Goal: Task Accomplishment & Management: Use online tool/utility

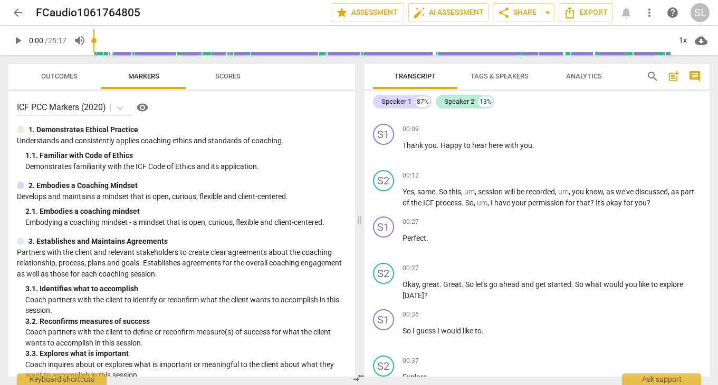
scroll to position [86, 0]
click at [18, 39] on span "play_arrow" at bounding box center [18, 40] width 13 height 13
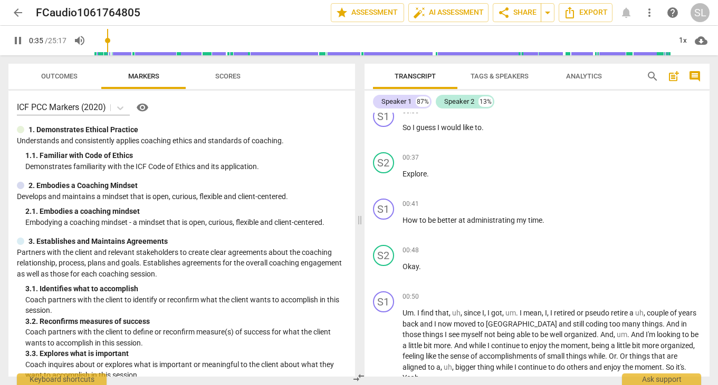
scroll to position [297, 0]
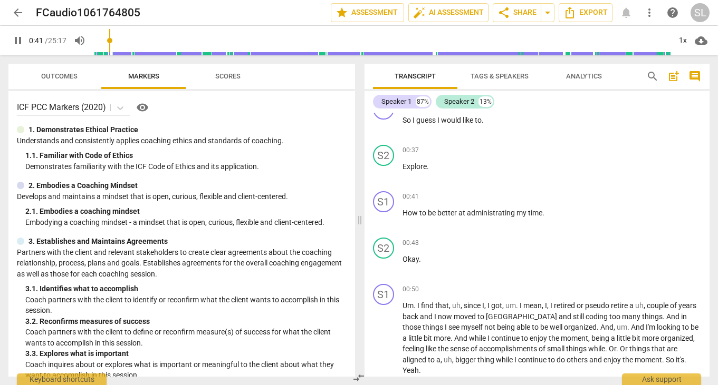
click at [17, 37] on span "pause" at bounding box center [18, 40] width 13 height 13
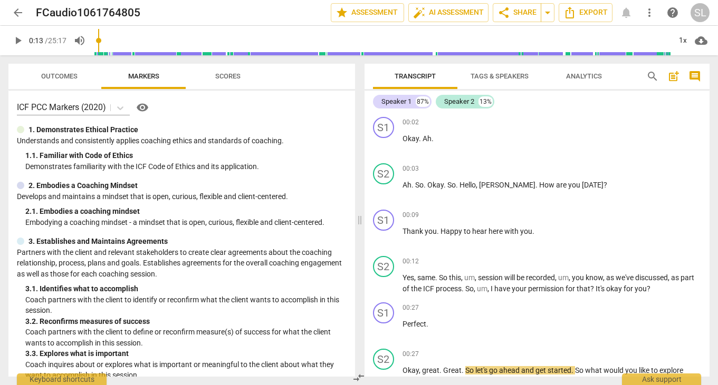
scroll to position [345, 0]
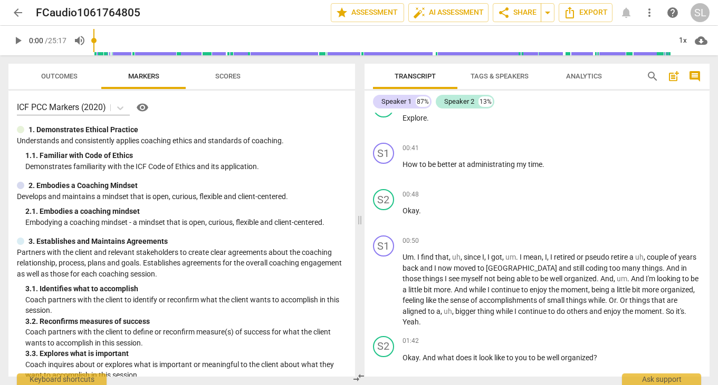
drag, startPoint x: 112, startPoint y: 38, endPoint x: 62, endPoint y: 37, distance: 50.1
click at [93, 37] on input "range" at bounding box center [381, 41] width 577 height 34
click at [18, 40] on span "play_arrow" at bounding box center [18, 40] width 13 height 13
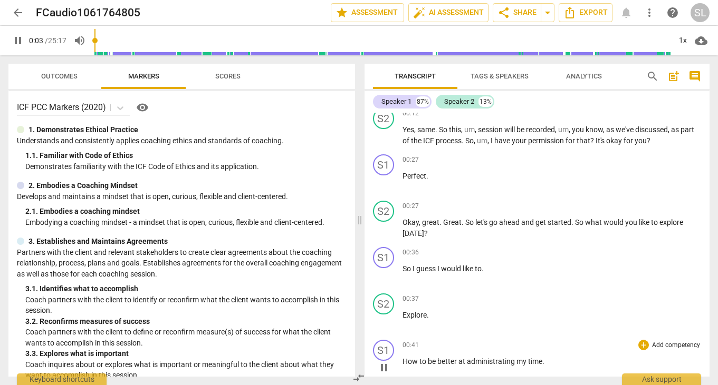
scroll to position [0, 0]
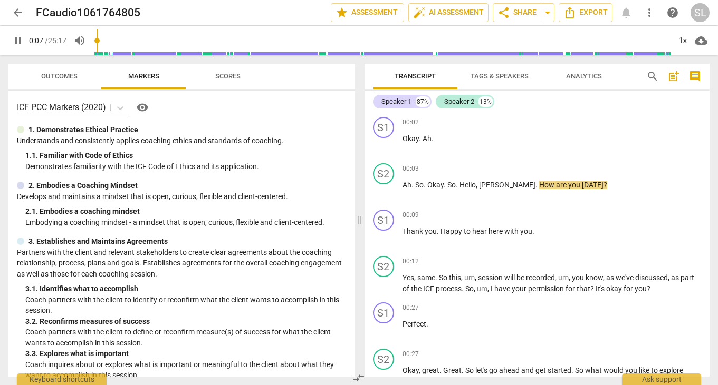
click at [16, 38] on span "pause" at bounding box center [18, 40] width 13 height 13
type input "8"
drag, startPoint x: 402, startPoint y: 141, endPoint x: 432, endPoint y: 138, distance: 29.6
click at [432, 138] on p "Okay . Ah ." at bounding box center [551, 138] width 299 height 11
click at [482, 153] on div "00:02 + Add competency keyboard_arrow_right Okay . Ah ." at bounding box center [551, 136] width 299 height 38
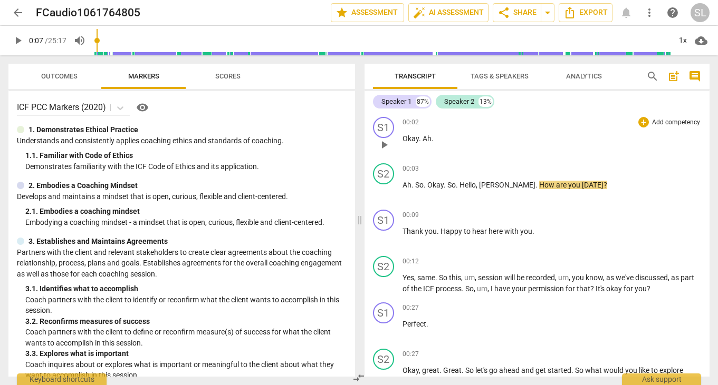
click at [435, 138] on p "Okay . Ah ." at bounding box center [551, 138] width 299 height 11
click at [402, 183] on span "Ah" at bounding box center [406, 185] width 9 height 8
drag, startPoint x: 99, startPoint y: 40, endPoint x: 73, endPoint y: 43, distance: 26.0
click at [93, 43] on input "range" at bounding box center [381, 41] width 577 height 34
click at [20, 41] on span "play_arrow" at bounding box center [18, 40] width 13 height 13
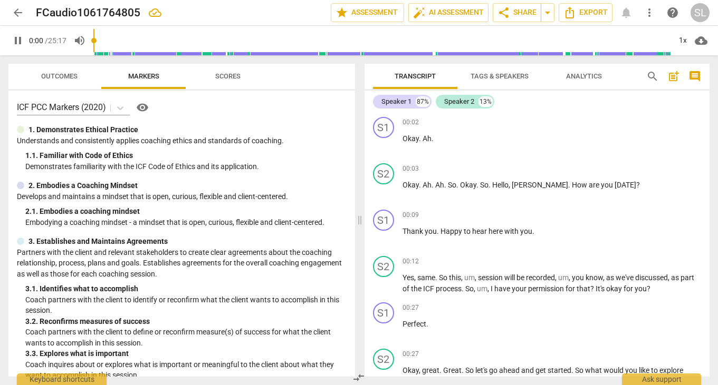
drag, startPoint x: 102, startPoint y: 40, endPoint x: 88, endPoint y: 40, distance: 13.7
click at [93, 40] on input "range" at bounding box center [381, 41] width 577 height 34
click at [444, 187] on span "." at bounding box center [446, 185] width 4 height 8
type input "8"
click at [483, 214] on div "00:09 + Add competency keyboard_arrow_right" at bounding box center [551, 215] width 299 height 11
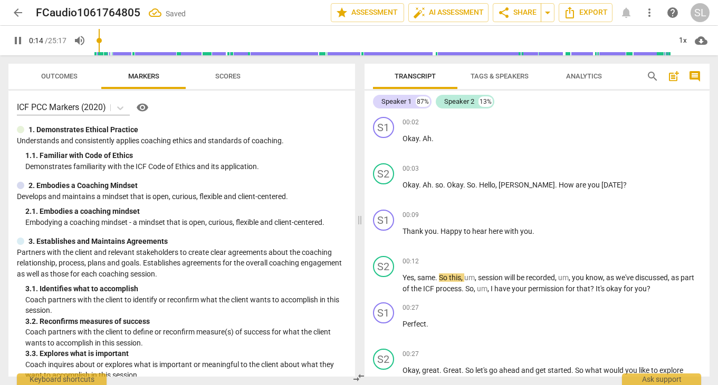
click at [18, 38] on span "pause" at bounding box center [18, 40] width 13 height 13
type input "14"
click at [381, 126] on div "S1" at bounding box center [383, 127] width 21 height 21
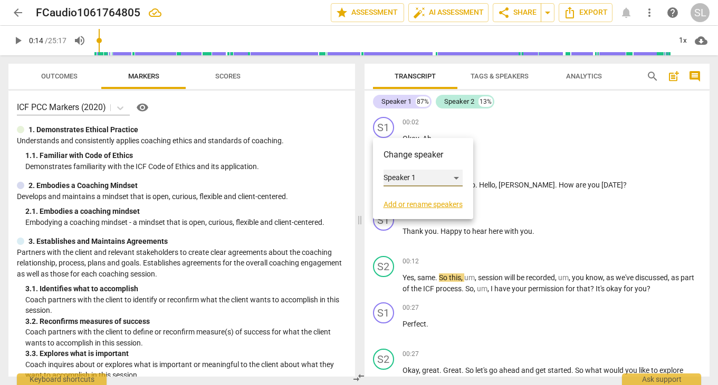
click at [456, 177] on div "Speaker 1" at bounding box center [422, 178] width 79 height 17
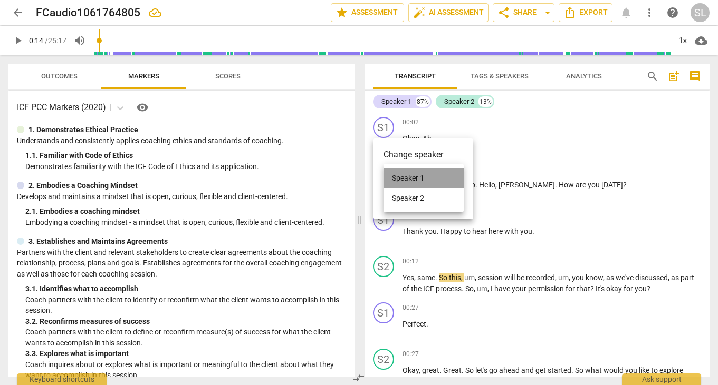
click at [456, 177] on li "Speaker 1" at bounding box center [423, 178] width 80 height 20
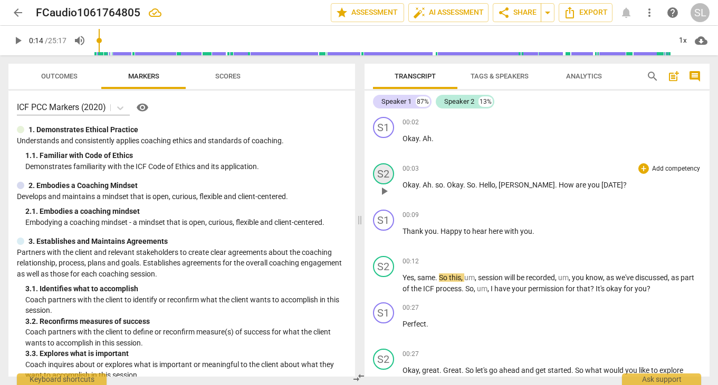
click at [384, 177] on div "S2" at bounding box center [383, 173] width 21 height 21
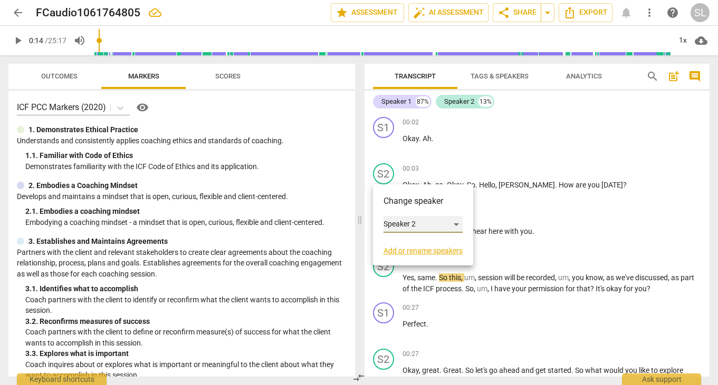
click at [455, 222] on div "Speaker 2" at bounding box center [422, 224] width 79 height 17
click at [430, 202] on li "Speaker 1" at bounding box center [423, 205] width 80 height 20
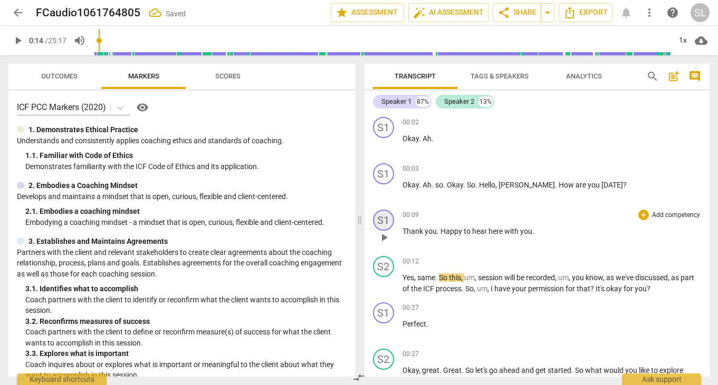
click at [389, 218] on div "S1" at bounding box center [383, 220] width 21 height 21
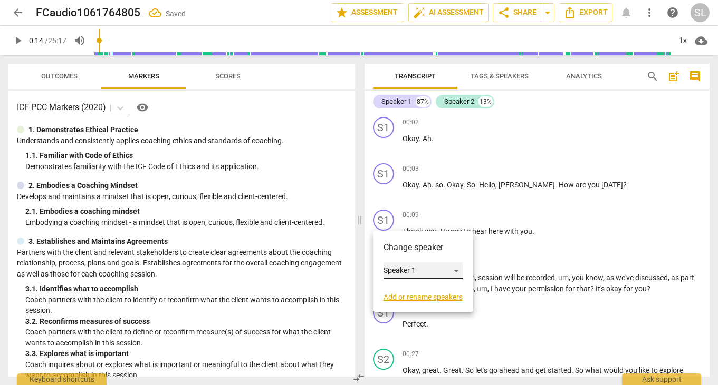
click at [438, 272] on div "Speaker 1" at bounding box center [422, 271] width 79 height 17
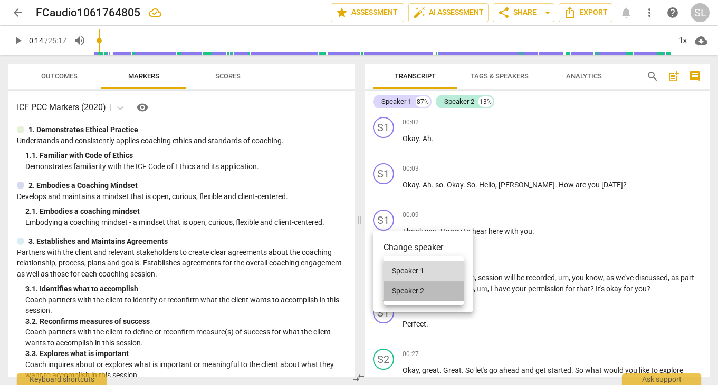
click at [427, 289] on li "Speaker 2" at bounding box center [423, 291] width 80 height 20
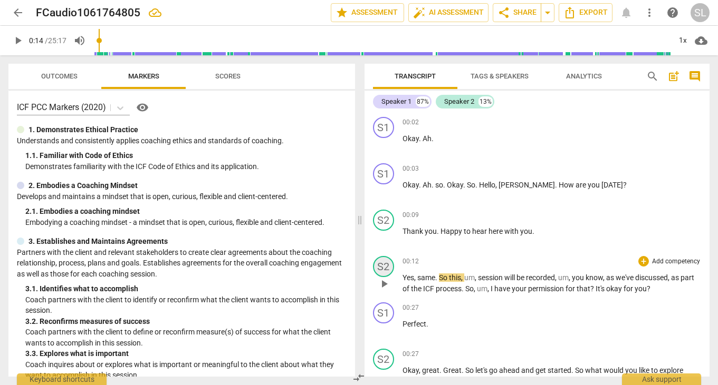
click at [384, 266] on div "S2" at bounding box center [383, 266] width 21 height 21
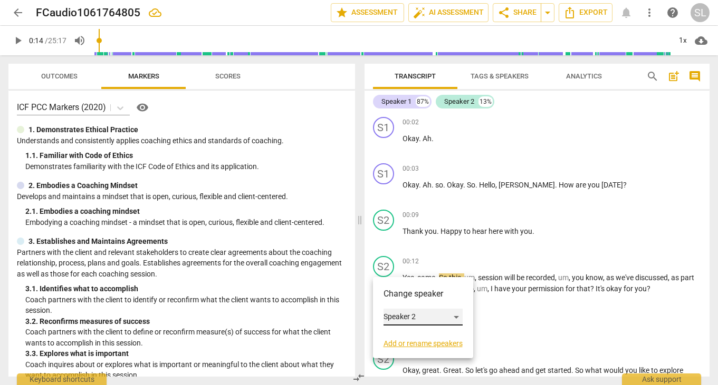
click at [457, 316] on div "Speaker 2" at bounding box center [422, 317] width 79 height 17
click at [425, 297] on li "Speaker 1" at bounding box center [423, 297] width 80 height 20
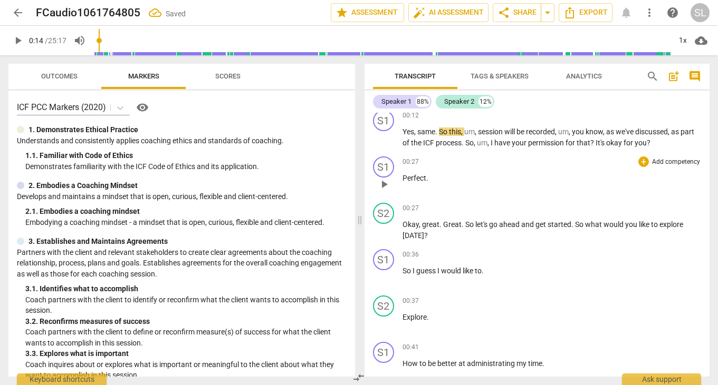
scroll to position [148, 0]
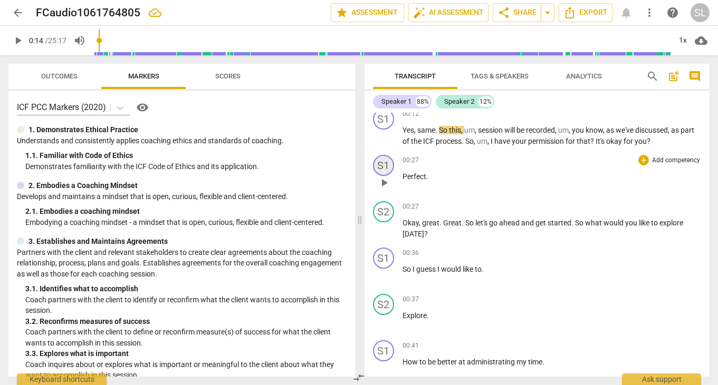
click at [386, 168] on div "S1" at bounding box center [383, 165] width 21 height 21
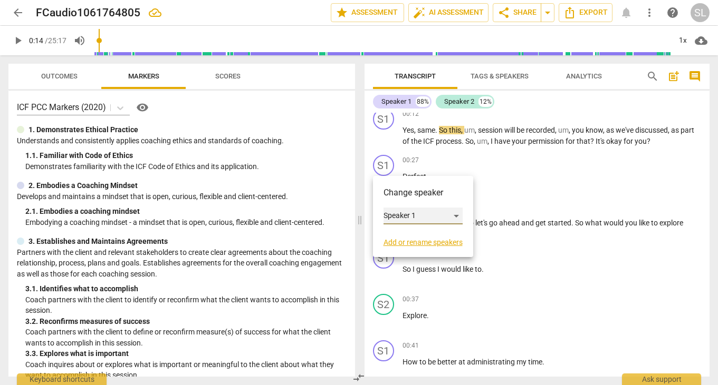
click at [402, 217] on div "Speaker 1" at bounding box center [422, 216] width 79 height 17
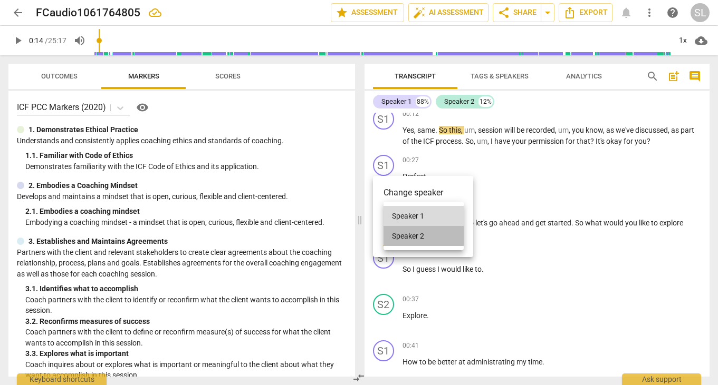
click at [404, 239] on li "Speaker 2" at bounding box center [423, 236] width 80 height 20
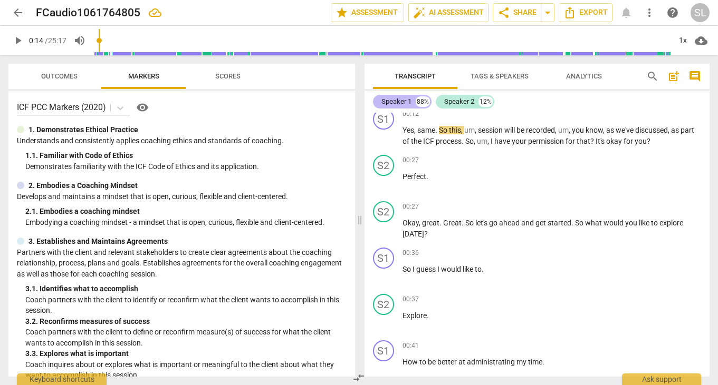
click at [402, 101] on div "Speaker 1" at bounding box center [396, 101] width 30 height 11
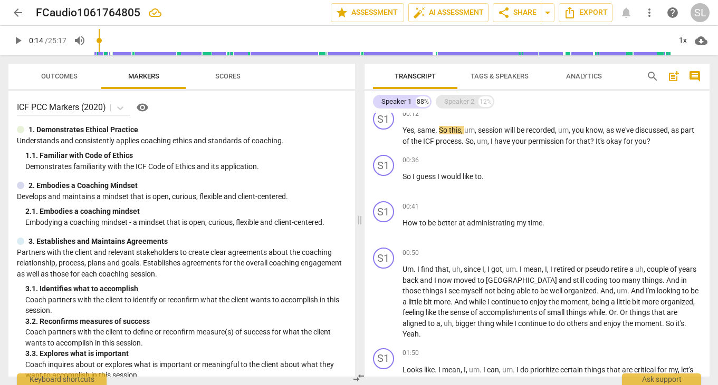
click at [463, 101] on div "Speaker 2" at bounding box center [459, 101] width 30 height 11
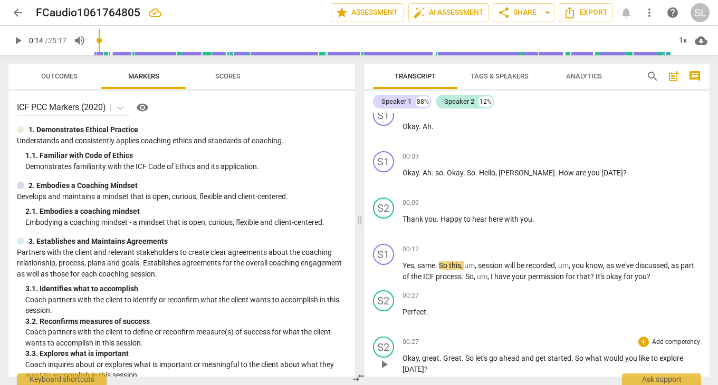
scroll to position [0, 0]
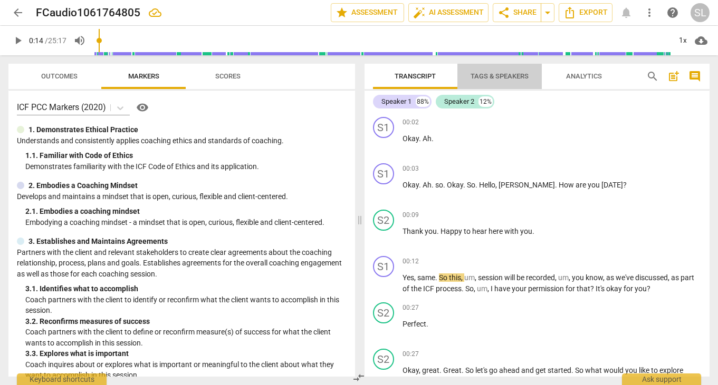
click at [498, 74] on span "Tags & Speakers" at bounding box center [499, 76] width 58 height 8
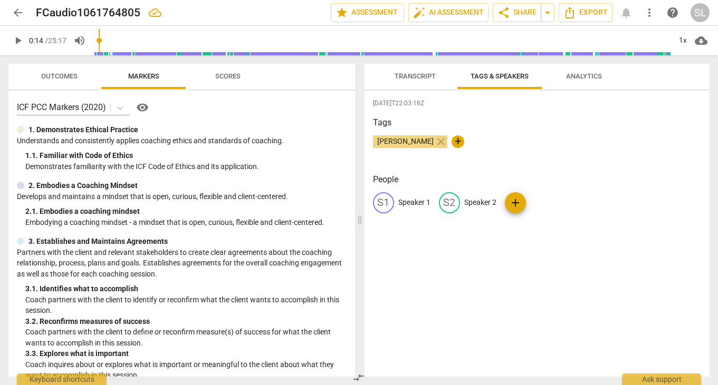
click at [410, 204] on p "Speaker 1" at bounding box center [414, 202] width 32 height 11
type input "Coach"
click at [552, 202] on p "Speaker 2" at bounding box center [548, 202] width 32 height 11
type input "Client"
click at [580, 159] on div "Tags [PERSON_NAME] close +" at bounding box center [537, 141] width 328 height 49
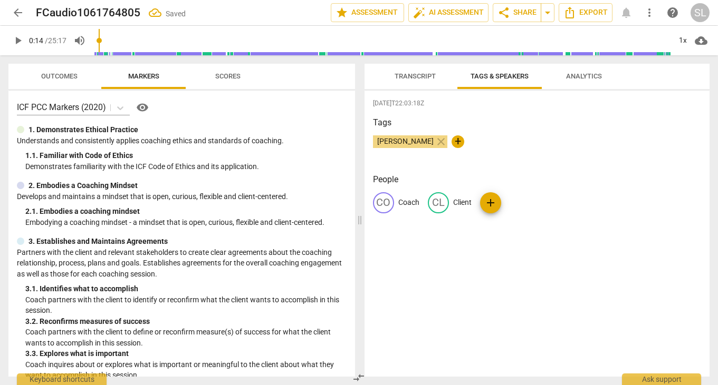
click at [412, 77] on span "Transcript" at bounding box center [414, 76] width 41 height 8
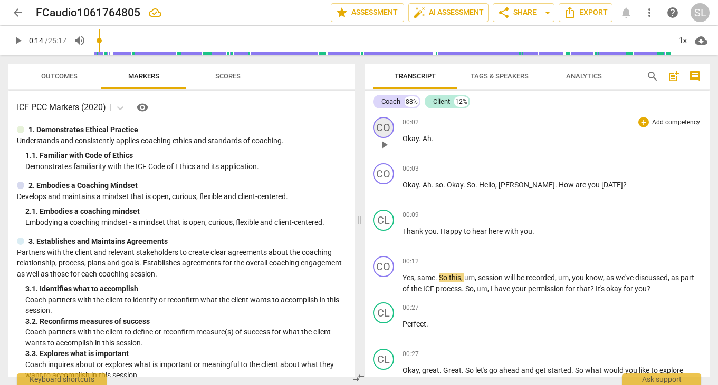
click at [387, 133] on div "CO" at bounding box center [383, 127] width 21 height 21
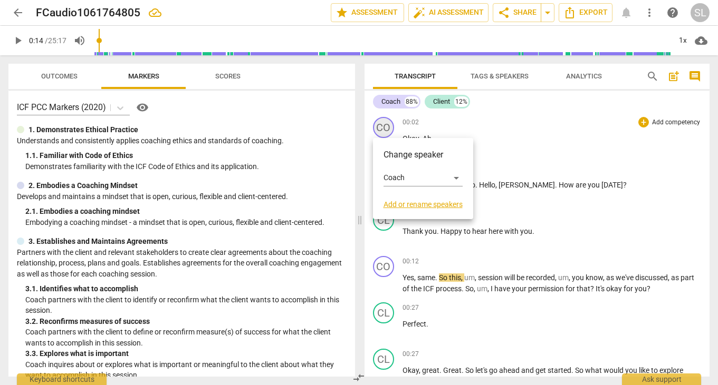
click at [387, 133] on div at bounding box center [359, 192] width 718 height 385
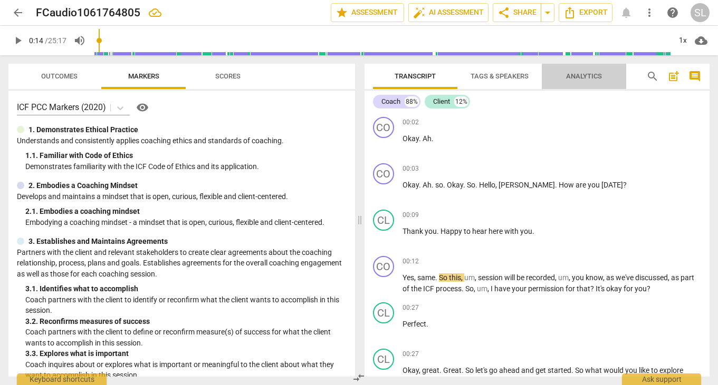
click at [575, 75] on span "Analytics" at bounding box center [584, 76] width 36 height 8
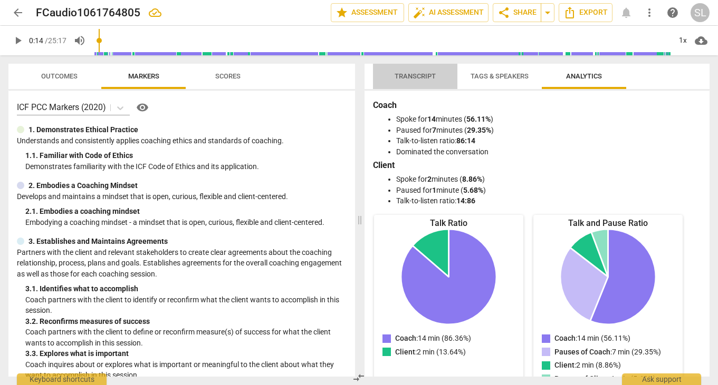
click at [410, 76] on span "Transcript" at bounding box center [414, 76] width 41 height 8
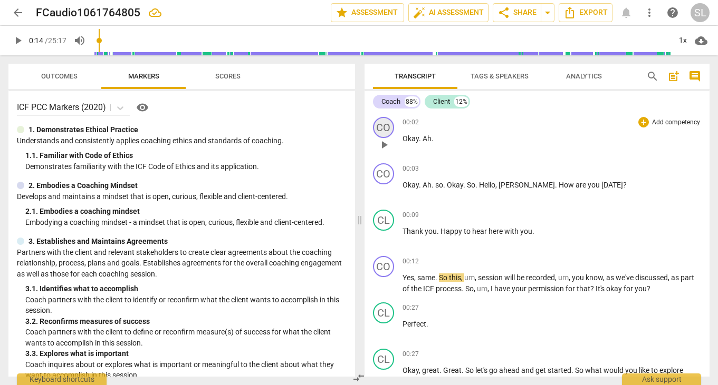
click at [382, 123] on div "CO" at bounding box center [383, 127] width 21 height 21
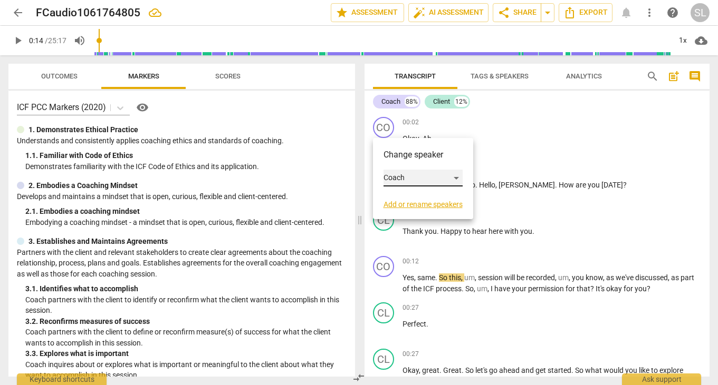
click at [409, 179] on div "Coach" at bounding box center [422, 178] width 79 height 17
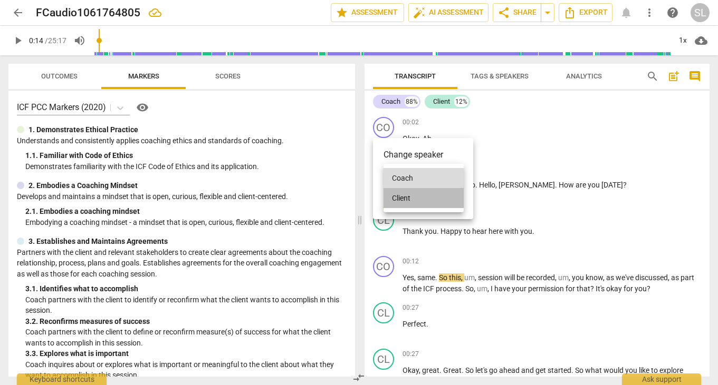
click at [407, 201] on li "Client" at bounding box center [423, 198] width 80 height 20
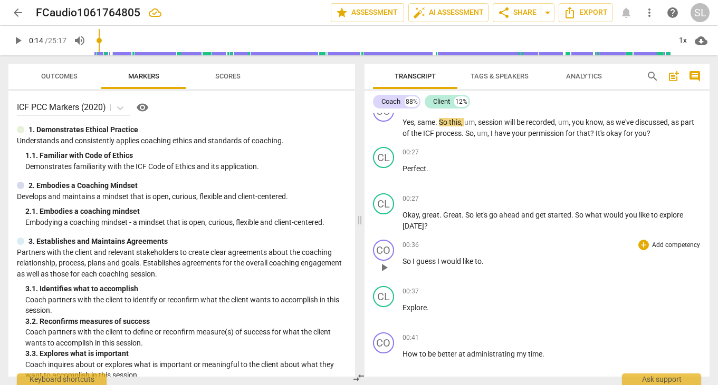
scroll to position [160, 0]
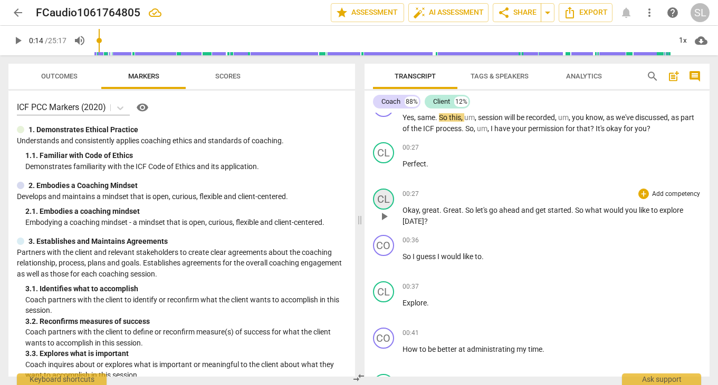
click at [385, 199] on div "CL" at bounding box center [383, 199] width 21 height 21
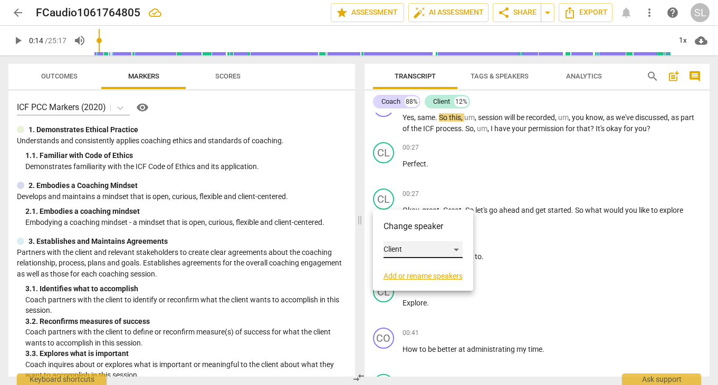
click at [406, 249] on div "Client" at bounding box center [422, 249] width 79 height 17
click at [402, 230] on li "Coach" at bounding box center [423, 230] width 80 height 20
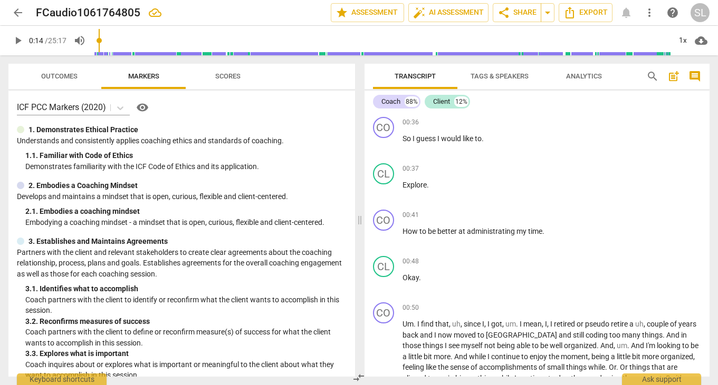
scroll to position [279, 0]
click at [20, 38] on span "play_arrow" at bounding box center [18, 40] width 13 height 13
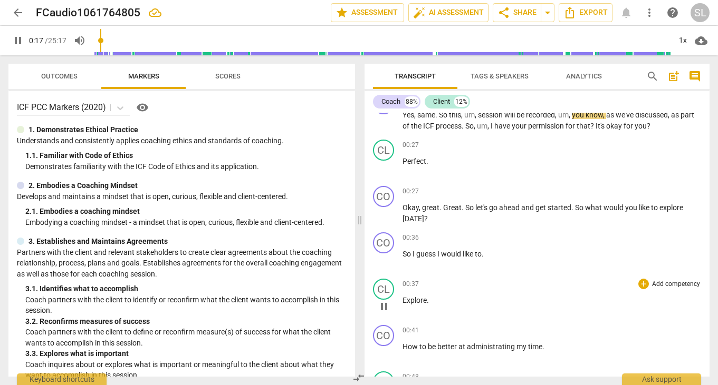
scroll to position [163, 0]
click at [15, 42] on span "pause" at bounding box center [18, 40] width 13 height 13
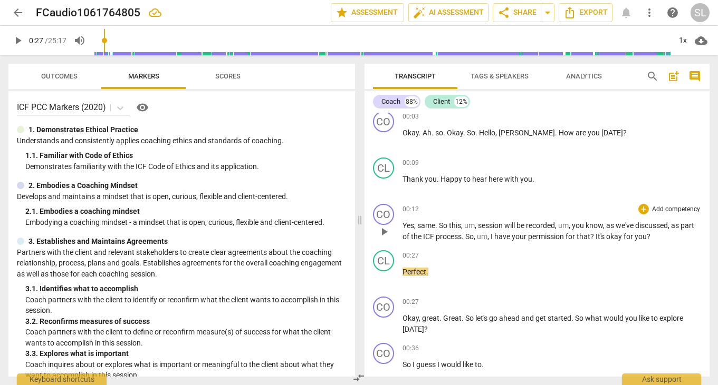
scroll to position [0, 0]
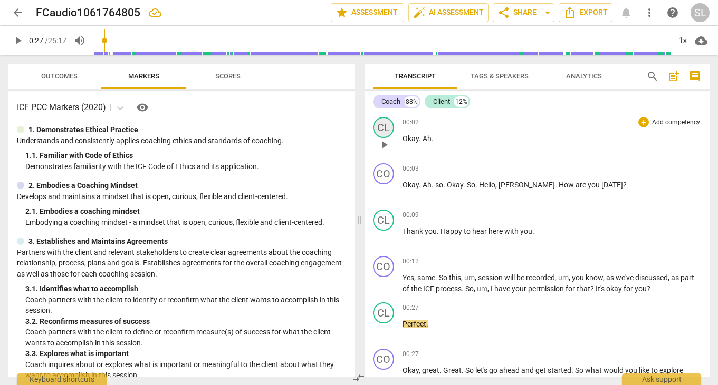
click at [387, 124] on div "CL" at bounding box center [383, 127] width 21 height 21
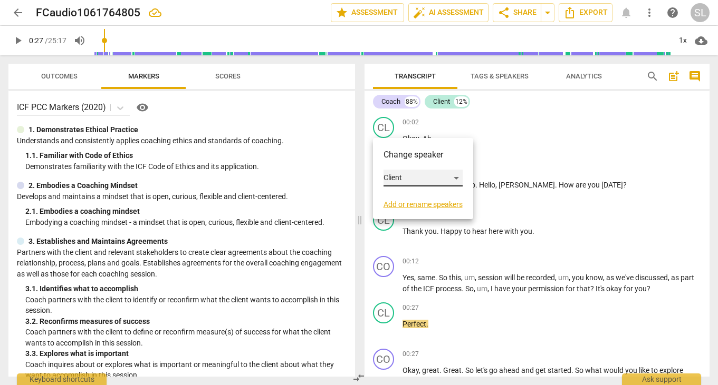
click at [413, 176] on div "Client" at bounding box center [422, 178] width 79 height 17
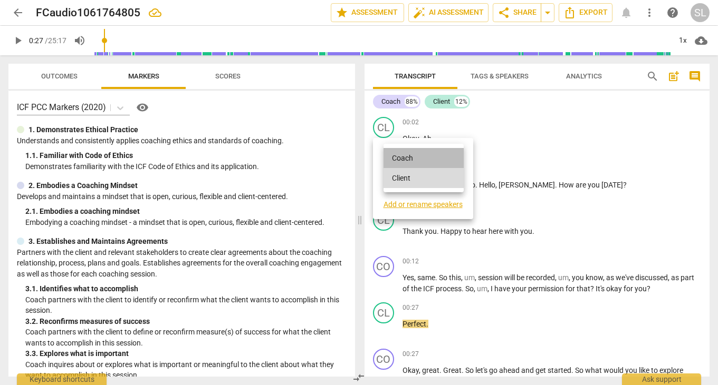
click at [409, 158] on li "Coach" at bounding box center [423, 158] width 80 height 20
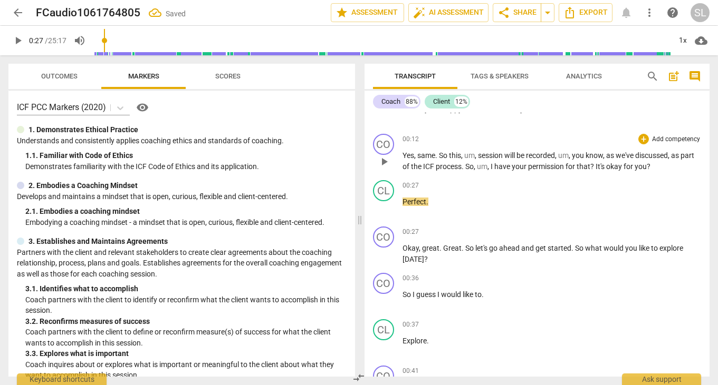
scroll to position [123, 0]
click at [16, 40] on span "play_arrow" at bounding box center [18, 40] width 13 height 13
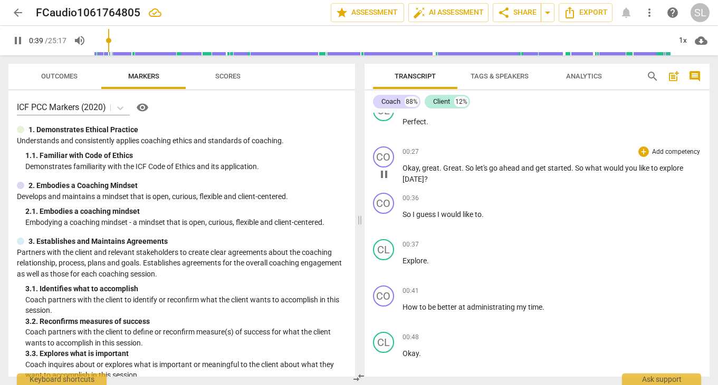
scroll to position [204, 0]
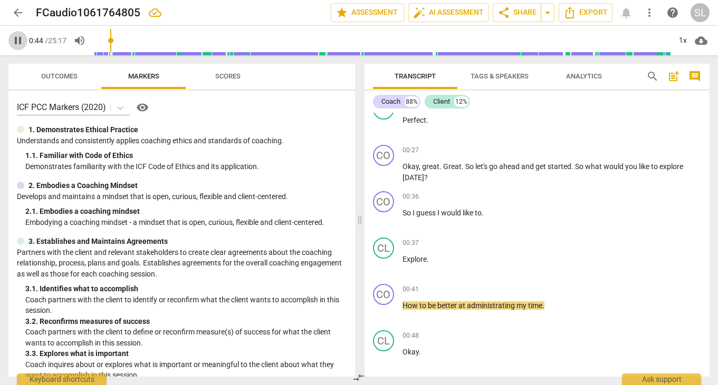
click at [21, 41] on span "pause" at bounding box center [18, 40] width 13 height 13
click at [381, 201] on div "CO" at bounding box center [383, 201] width 21 height 21
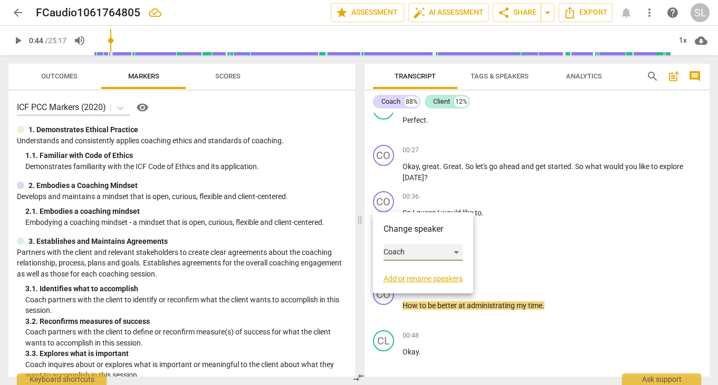
click at [401, 251] on div "Coach" at bounding box center [422, 252] width 79 height 17
click at [404, 272] on li "Client" at bounding box center [423, 273] width 80 height 20
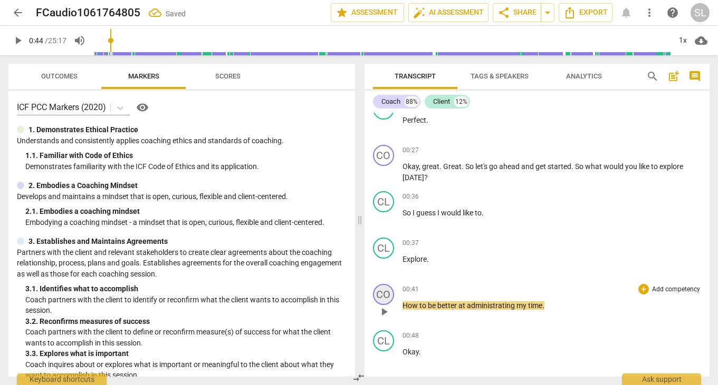
click at [384, 294] on div "CO" at bounding box center [383, 294] width 21 height 21
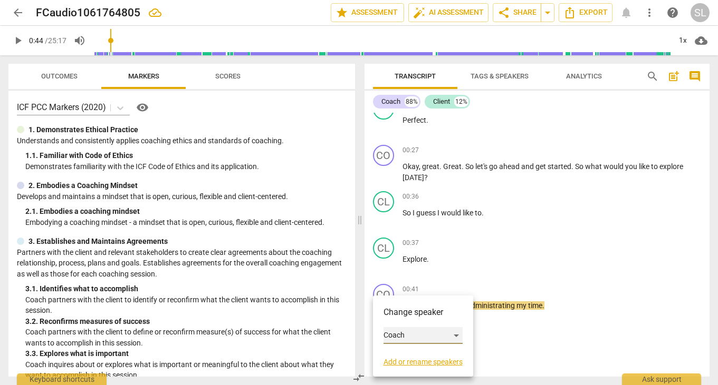
click at [415, 336] on div "Coach" at bounding box center [422, 335] width 79 height 17
click at [409, 354] on li "Client" at bounding box center [423, 356] width 80 height 20
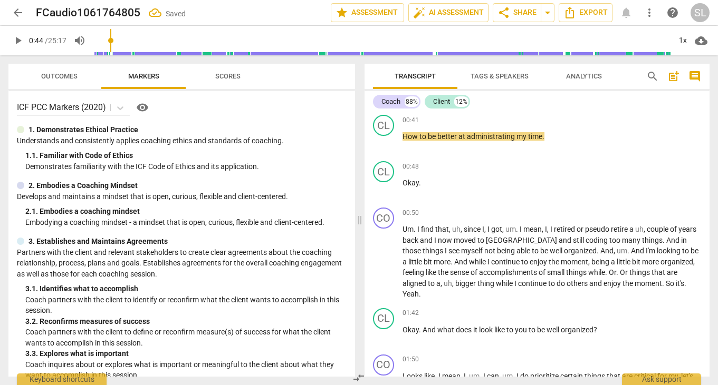
scroll to position [379, 0]
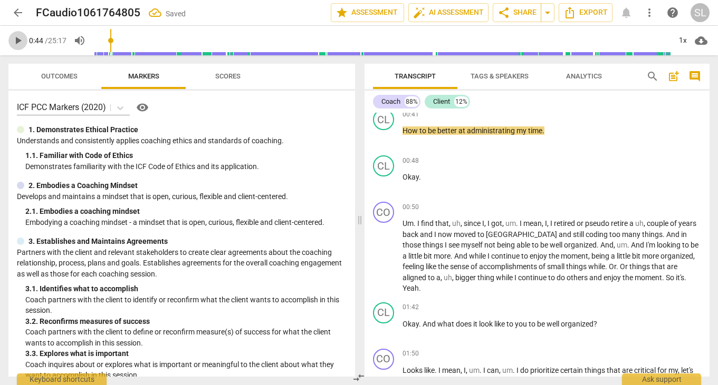
click at [18, 40] on span "play_arrow" at bounding box center [18, 40] width 13 height 13
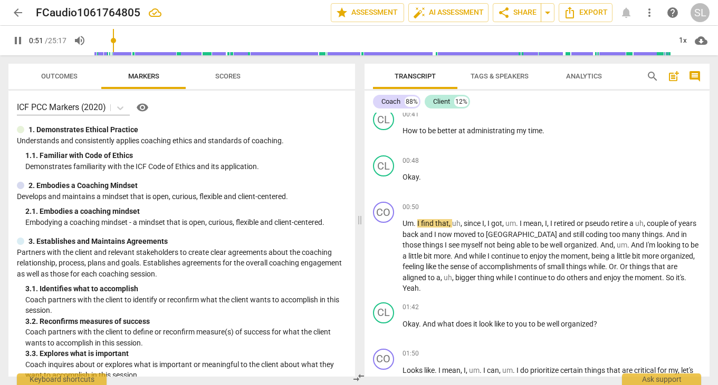
click at [18, 40] on span "pause" at bounding box center [18, 40] width 13 height 13
click at [383, 163] on div "CL" at bounding box center [383, 166] width 21 height 21
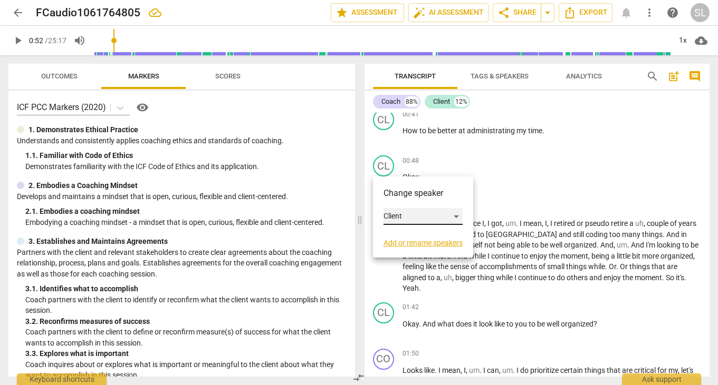
click at [414, 216] on div "Client" at bounding box center [422, 216] width 79 height 17
click at [408, 197] on li "Coach" at bounding box center [423, 197] width 80 height 20
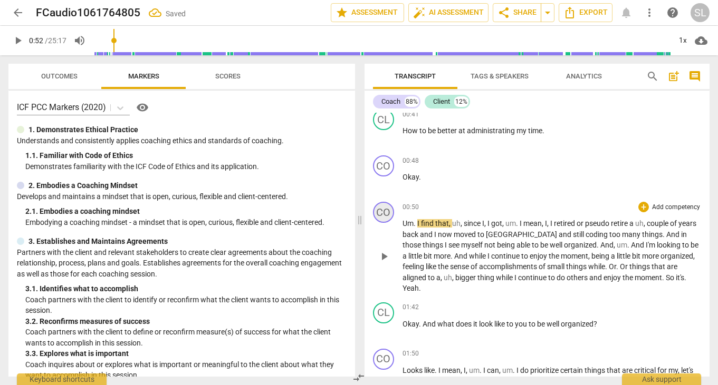
click at [385, 214] on div "CO" at bounding box center [383, 212] width 21 height 21
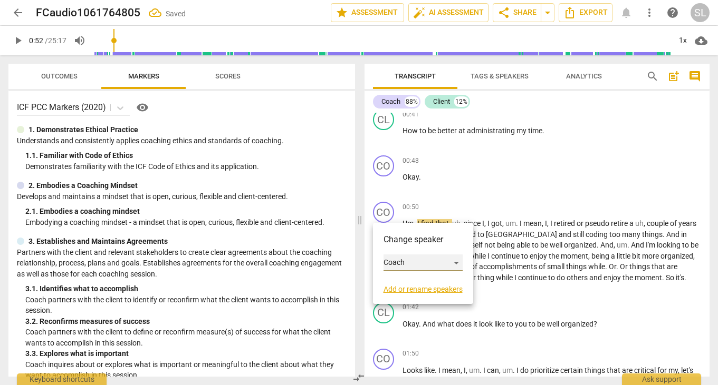
click at [407, 265] on div "Coach" at bounding box center [422, 263] width 79 height 17
click at [406, 279] on li "Client" at bounding box center [423, 283] width 80 height 20
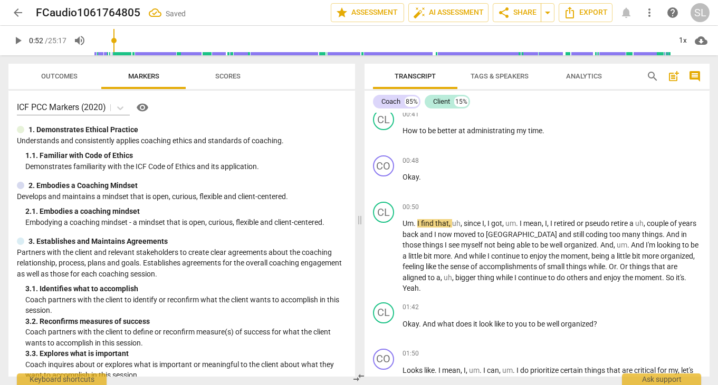
click at [17, 40] on span "play_arrow" at bounding box center [18, 40] width 13 height 13
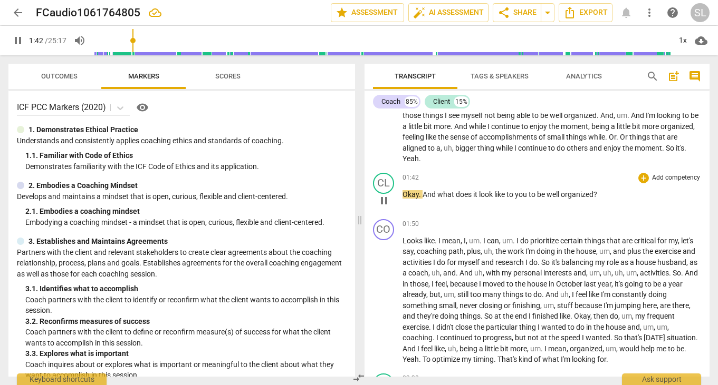
scroll to position [511, 0]
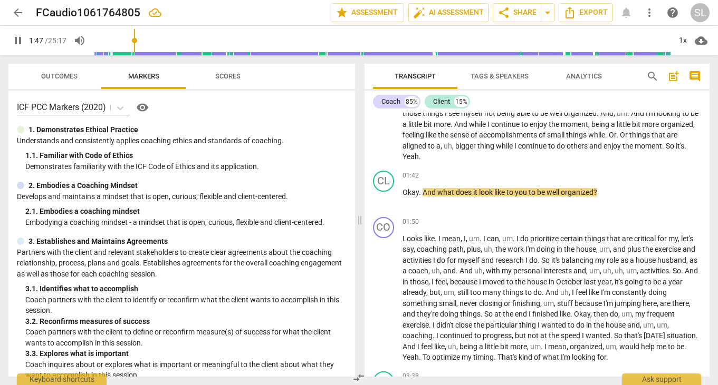
click at [17, 38] on span "pause" at bounding box center [18, 40] width 13 height 13
click at [379, 171] on div "CL" at bounding box center [383, 181] width 21 height 21
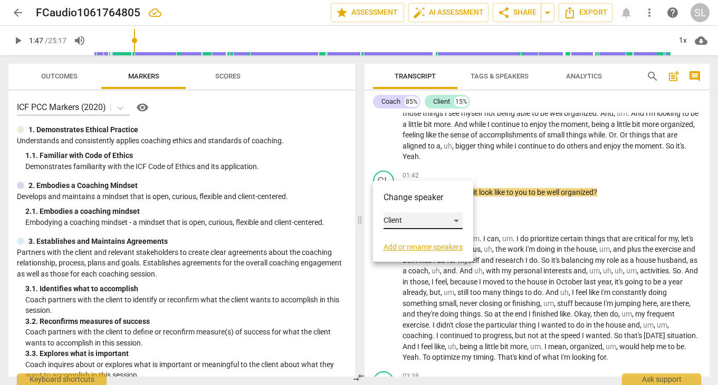
click at [409, 221] on div "Client" at bounding box center [422, 220] width 79 height 17
click at [408, 200] on li "Coach" at bounding box center [423, 201] width 80 height 20
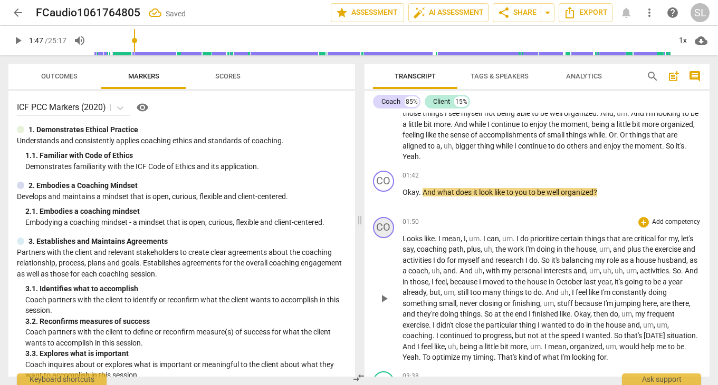
click at [384, 217] on div "CO" at bounding box center [383, 227] width 21 height 21
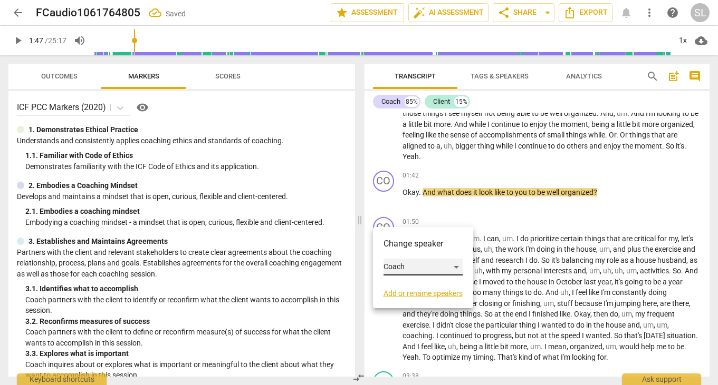
click at [415, 266] on div "Coach" at bounding box center [422, 267] width 79 height 17
click at [418, 285] on li "Client" at bounding box center [423, 287] width 80 height 20
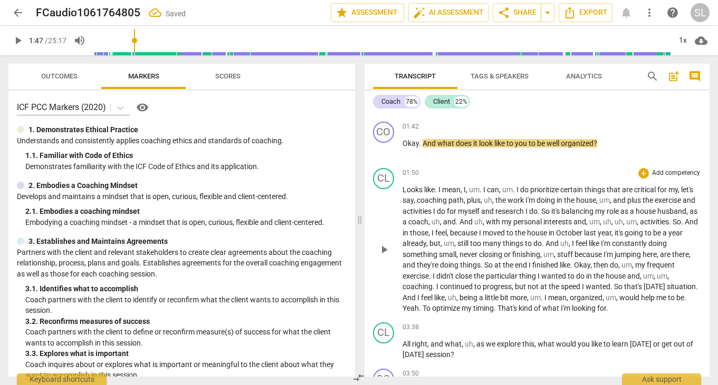
scroll to position [563, 0]
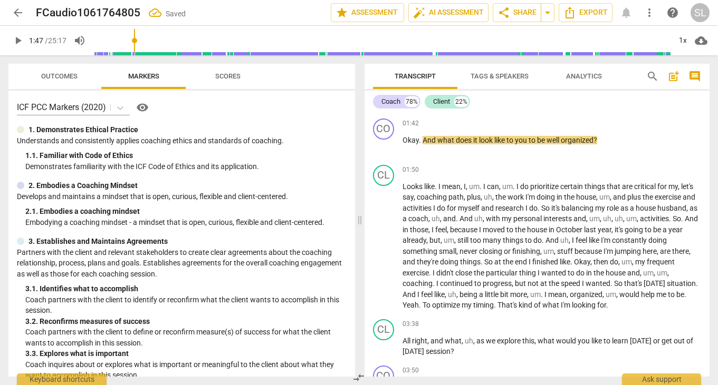
click at [16, 40] on span "play_arrow" at bounding box center [18, 40] width 13 height 13
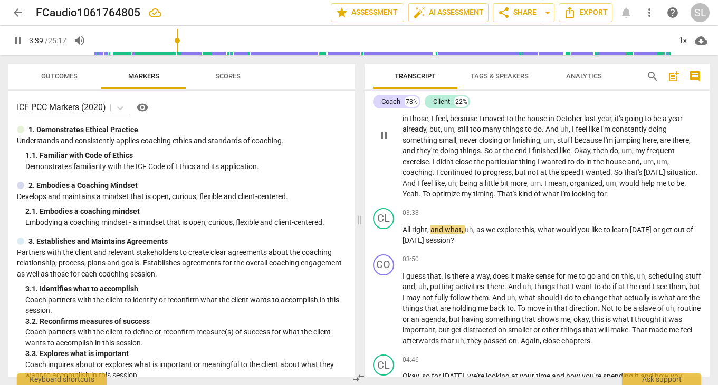
scroll to position [677, 0]
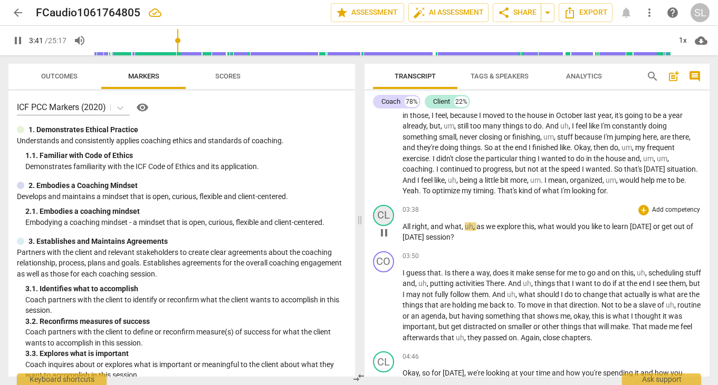
click at [381, 205] on div "CL" at bounding box center [383, 215] width 21 height 21
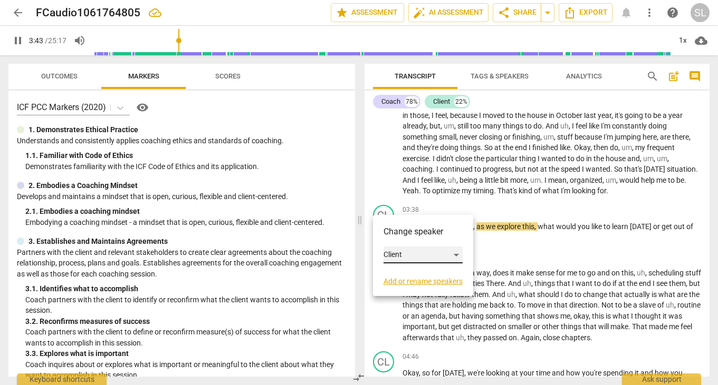
click at [414, 256] on div "Client" at bounding box center [422, 255] width 79 height 17
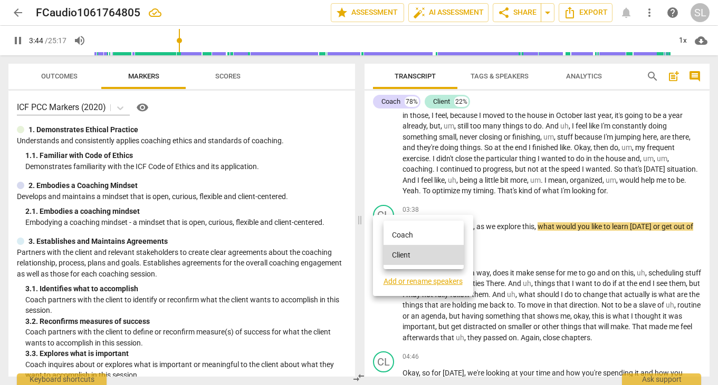
click at [408, 236] on li "Coach" at bounding box center [423, 235] width 80 height 20
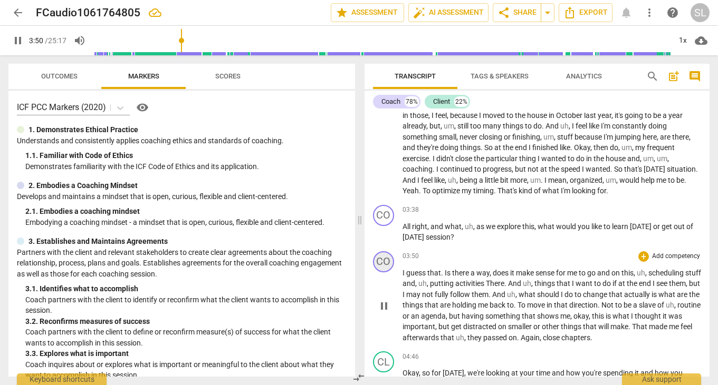
click at [386, 251] on div "CO" at bounding box center [383, 261] width 21 height 21
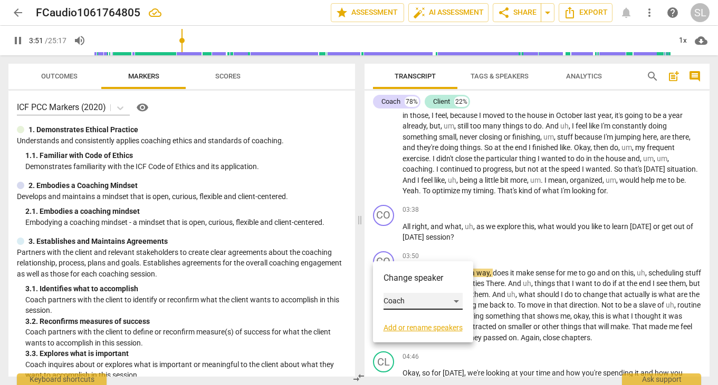
click at [411, 300] on div "Coach" at bounding box center [422, 301] width 79 height 17
click at [411, 321] on li "Client" at bounding box center [423, 322] width 80 height 20
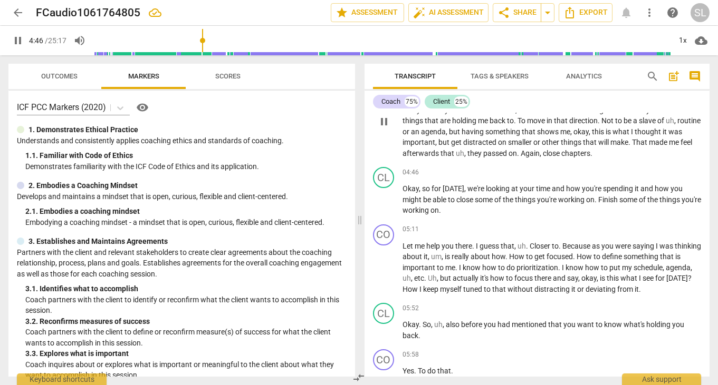
scroll to position [864, 0]
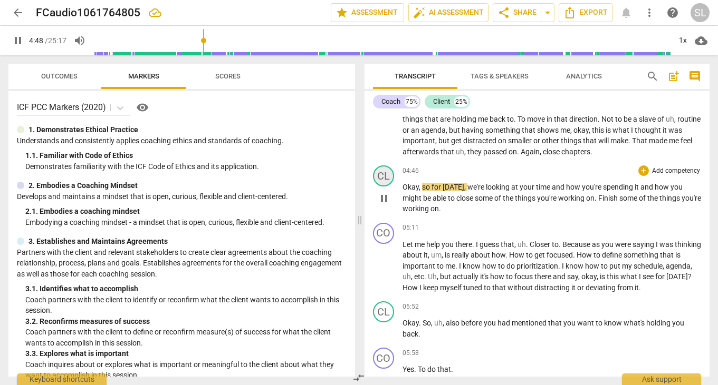
click at [383, 166] on div "CL" at bounding box center [383, 176] width 21 height 21
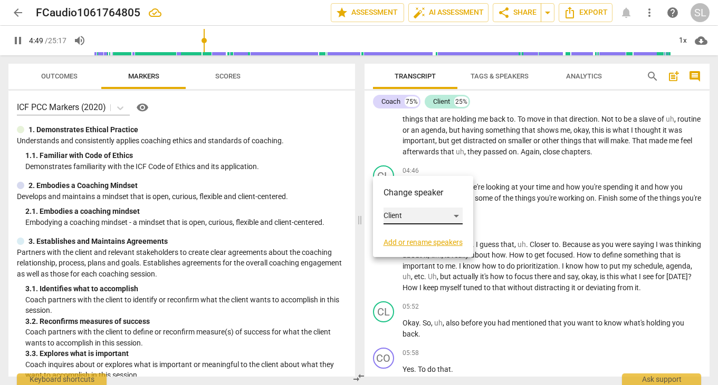
click at [413, 214] on div "Client" at bounding box center [422, 216] width 79 height 17
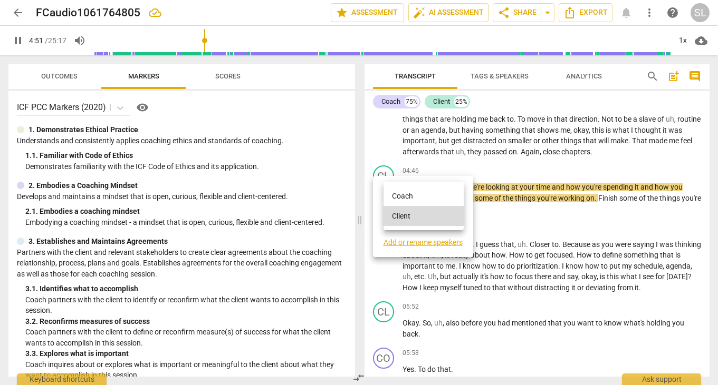
click at [411, 193] on li "Coach" at bounding box center [423, 196] width 80 height 20
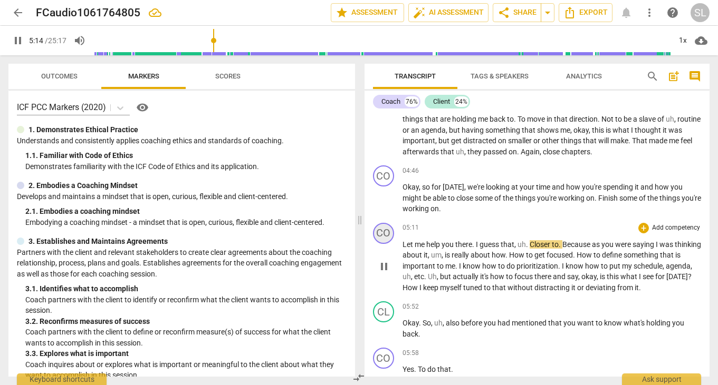
click at [384, 223] on div "CO" at bounding box center [383, 233] width 21 height 21
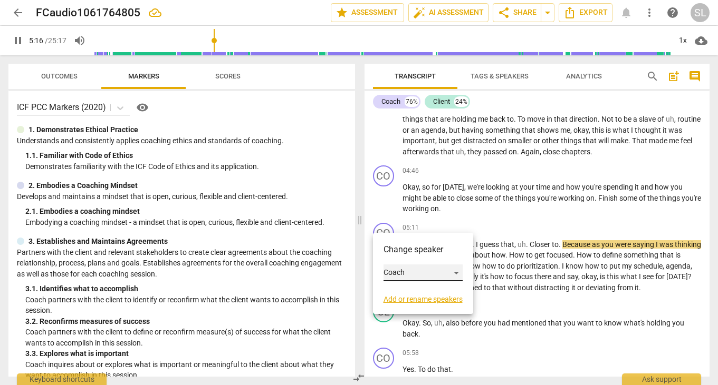
click at [420, 275] on div "Coach" at bounding box center [422, 273] width 79 height 17
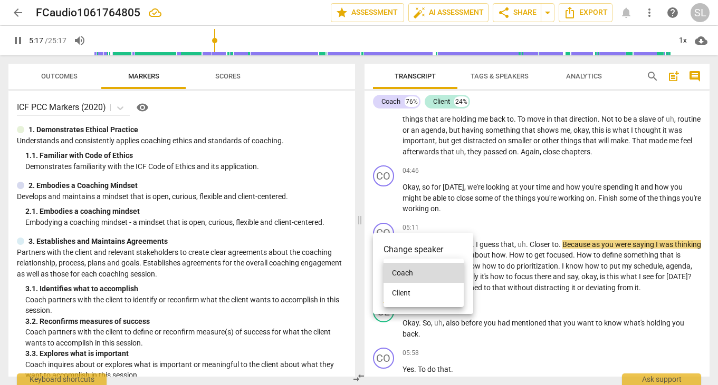
click at [416, 292] on li "Client" at bounding box center [423, 293] width 80 height 20
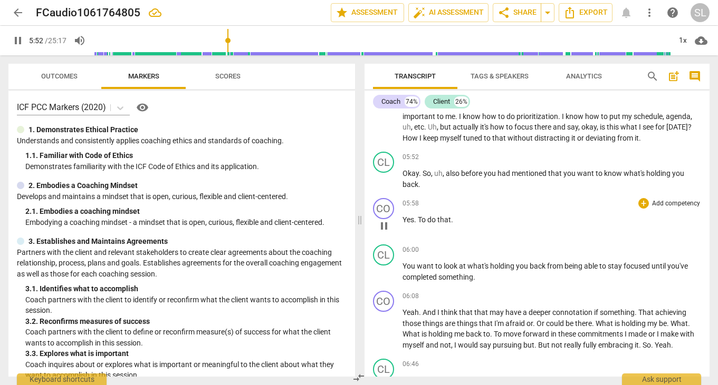
scroll to position [1020, 0]
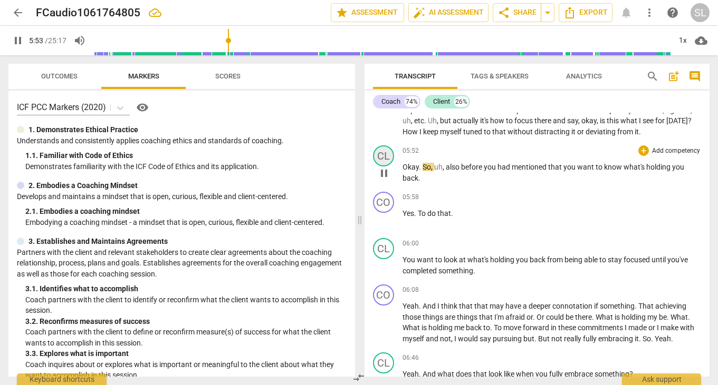
click at [383, 146] on div "CL" at bounding box center [383, 156] width 21 height 21
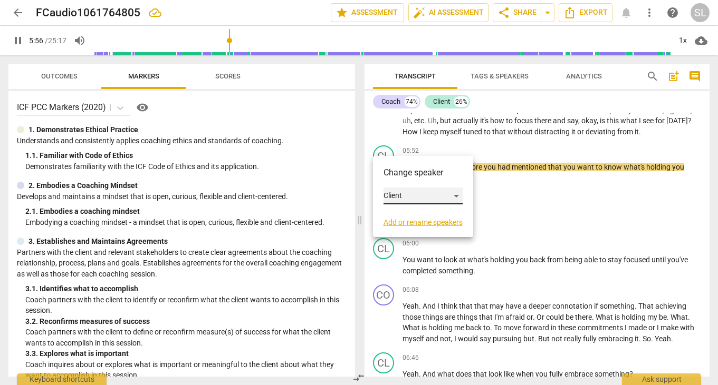
click at [423, 195] on div "Client" at bounding box center [422, 196] width 79 height 17
click at [416, 175] on li "Coach" at bounding box center [423, 176] width 80 height 20
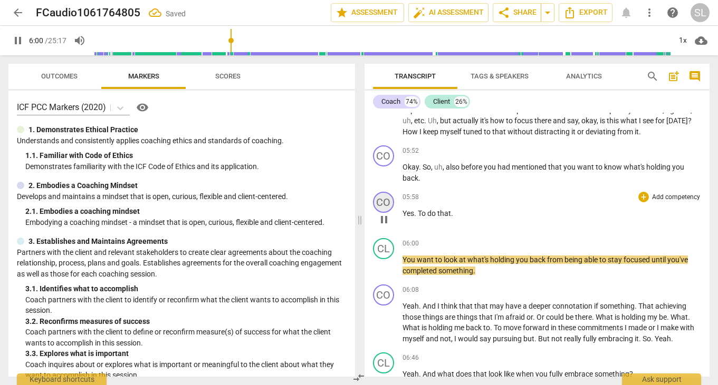
click at [382, 192] on div "CO" at bounding box center [383, 202] width 21 height 21
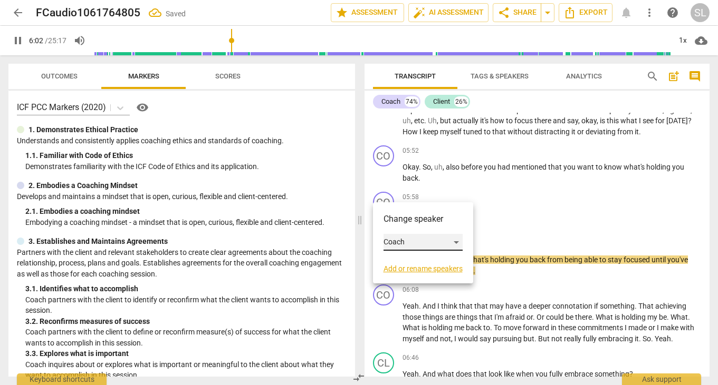
click at [413, 240] on div "Coach" at bounding box center [422, 242] width 79 height 17
click at [410, 261] on li "Client" at bounding box center [423, 263] width 80 height 20
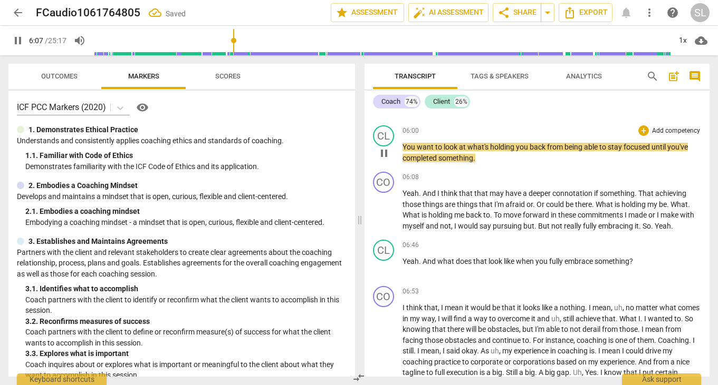
scroll to position [1133, 0]
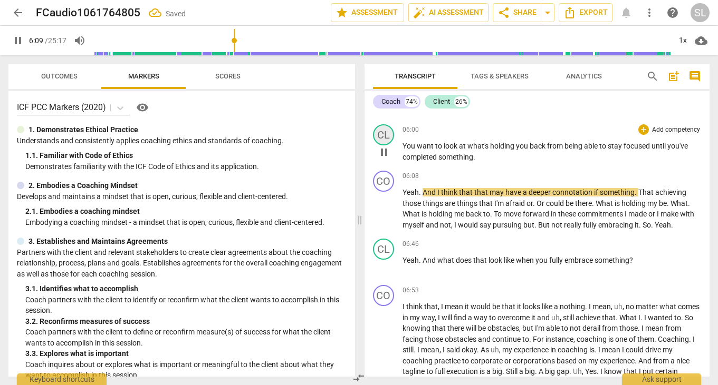
click at [385, 124] on div "CL" at bounding box center [383, 134] width 21 height 21
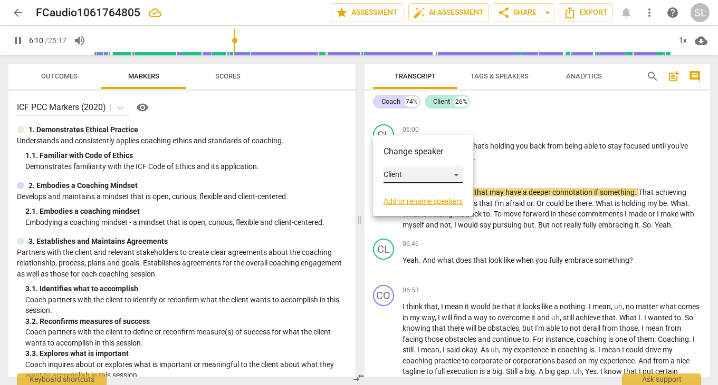
click at [418, 173] on div "Client" at bounding box center [422, 175] width 79 height 17
click at [416, 154] on li "Coach" at bounding box center [423, 155] width 80 height 20
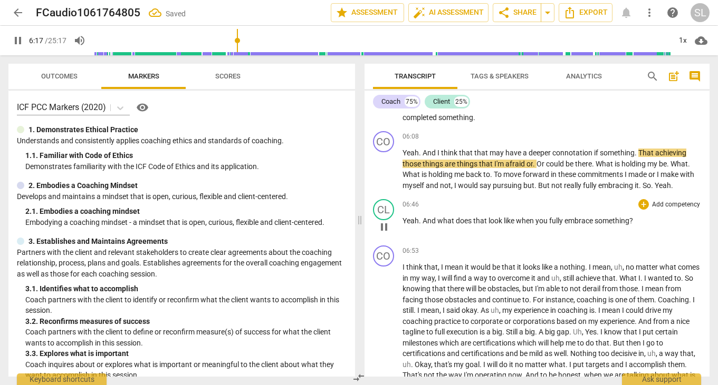
scroll to position [1174, 0]
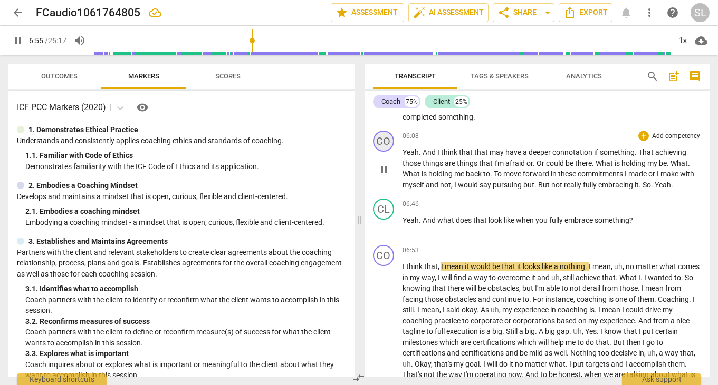
click at [384, 132] on div "CO" at bounding box center [383, 141] width 21 height 21
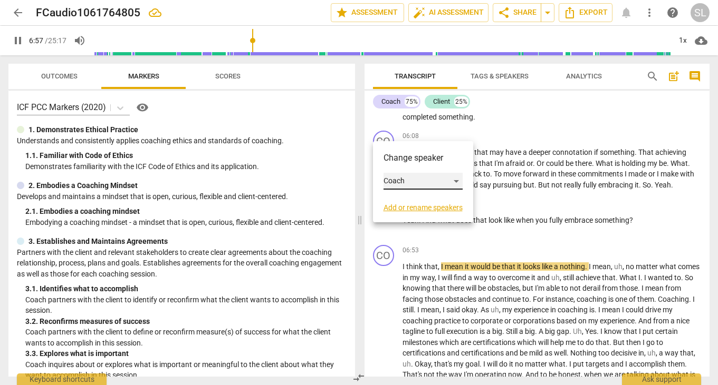
click at [394, 177] on div "Coach" at bounding box center [422, 181] width 79 height 17
click at [408, 197] on li "Client" at bounding box center [423, 201] width 80 height 20
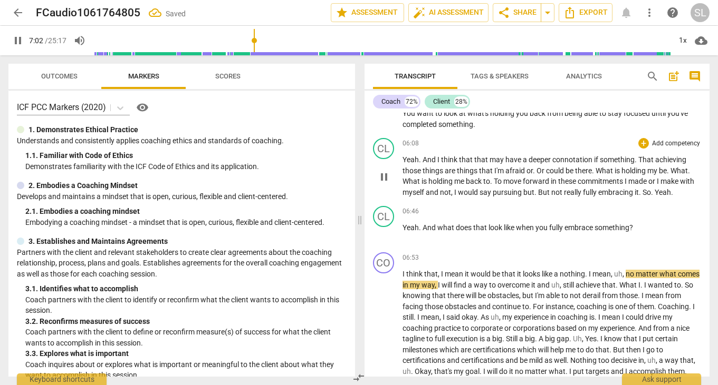
scroll to position [1167, 0]
click at [387, 206] on div "CL" at bounding box center [383, 216] width 21 height 21
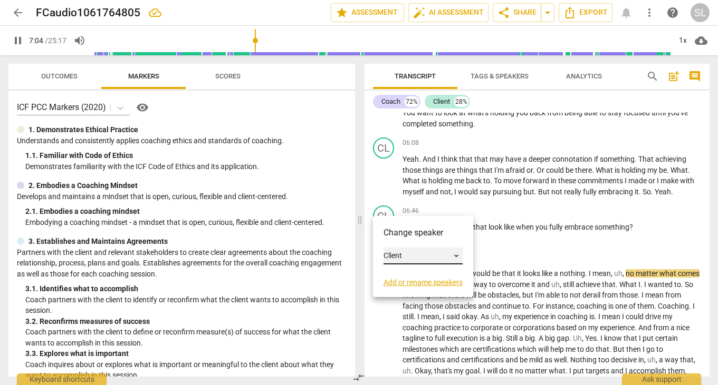
click at [413, 255] on div "Client" at bounding box center [422, 256] width 79 height 17
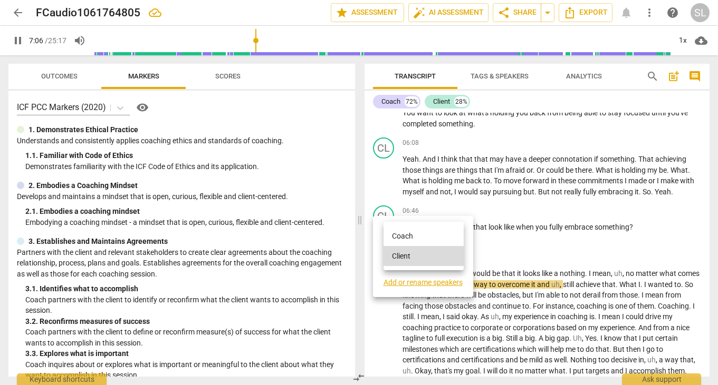
click at [412, 231] on li "Coach" at bounding box center [423, 236] width 80 height 20
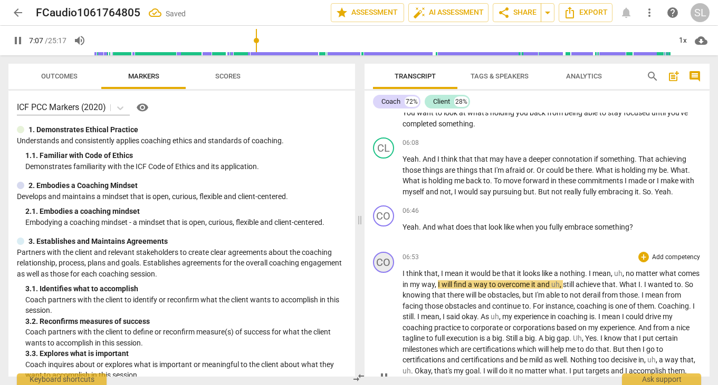
click at [385, 252] on div "CO" at bounding box center [383, 262] width 21 height 21
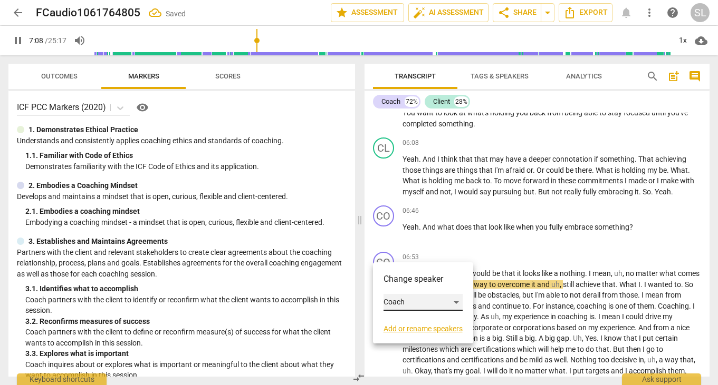
click at [416, 303] on div "Coach" at bounding box center [422, 302] width 79 height 17
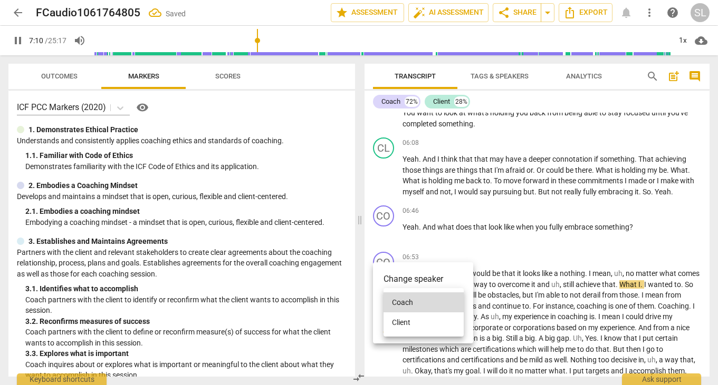
click at [415, 319] on li "Client" at bounding box center [423, 323] width 80 height 20
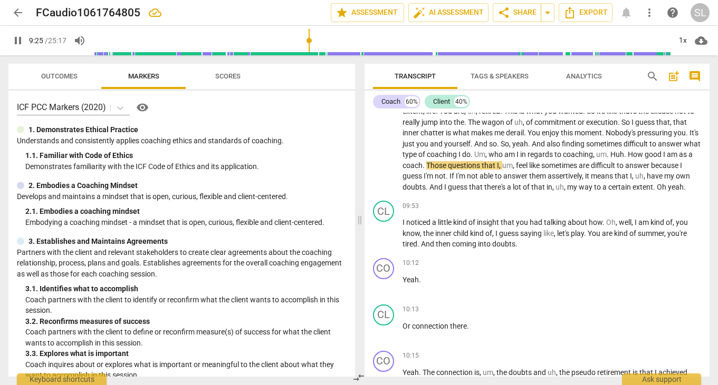
scroll to position [1462, 0]
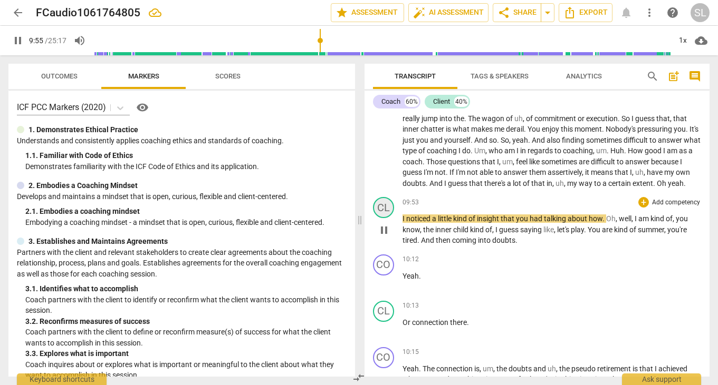
click at [380, 197] on div "CL" at bounding box center [383, 207] width 21 height 21
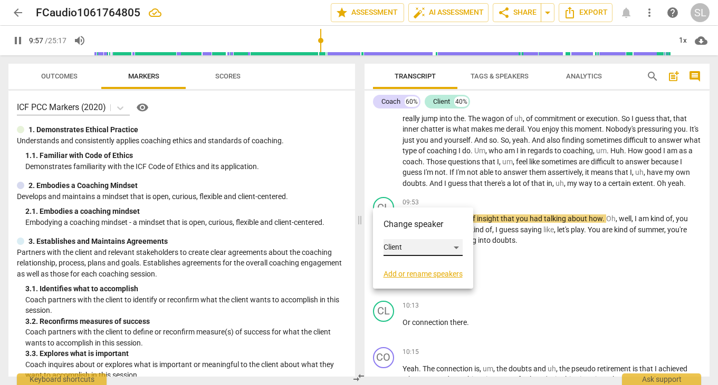
click at [396, 247] on div "Client" at bounding box center [422, 247] width 79 height 17
click at [401, 228] on li "Coach" at bounding box center [423, 228] width 80 height 20
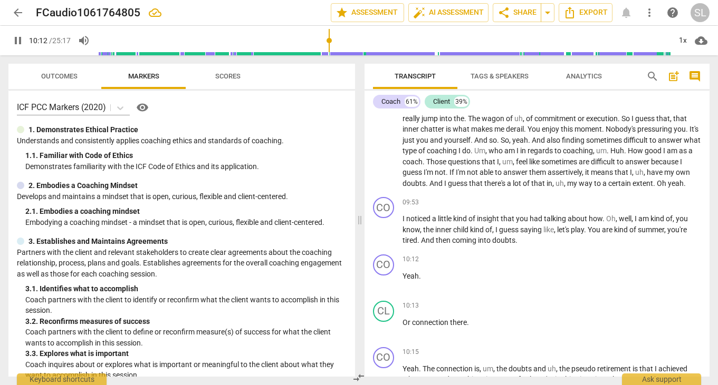
click at [20, 40] on span "pause" at bounding box center [18, 40] width 13 height 13
click at [654, 226] on span "summer" at bounding box center [650, 230] width 26 height 8
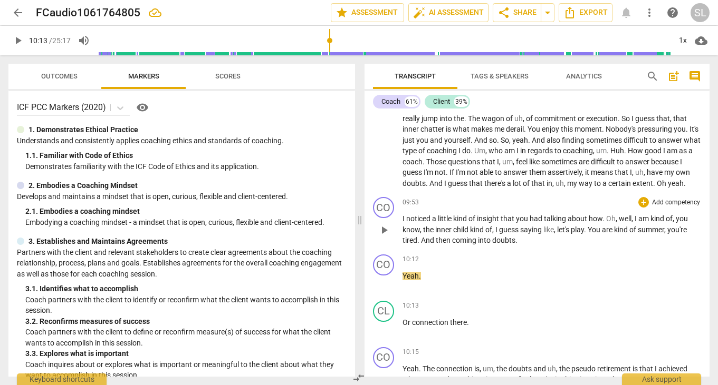
click at [654, 226] on span "summer" at bounding box center [650, 230] width 26 height 8
click at [16, 40] on span "pause" at bounding box center [18, 40] width 13 height 13
type input "611"
click at [667, 226] on span "," at bounding box center [665, 230] width 3 height 8
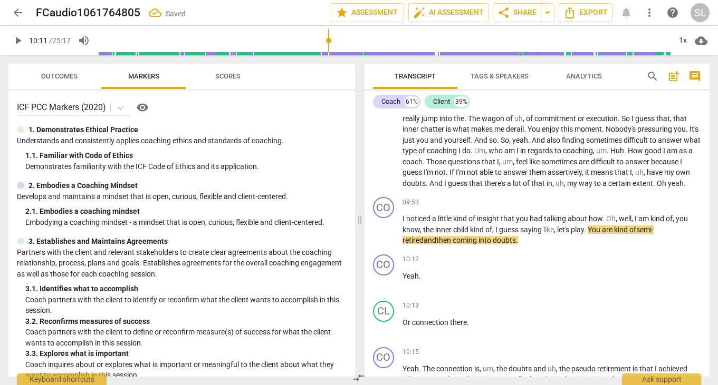
click at [17, 41] on span "play_arrow" at bounding box center [18, 40] width 13 height 13
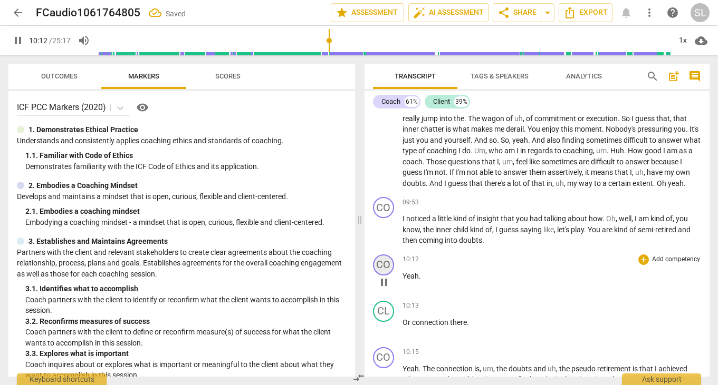
click at [389, 255] on div "CO" at bounding box center [383, 265] width 21 height 21
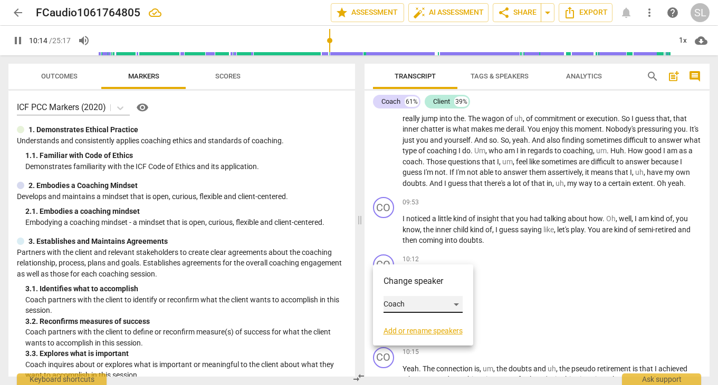
click at [412, 303] on div "Coach" at bounding box center [422, 304] width 79 height 17
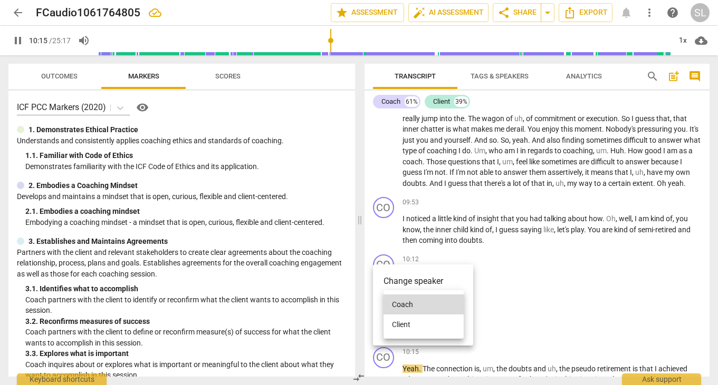
click at [413, 325] on li "Client" at bounding box center [423, 325] width 80 height 20
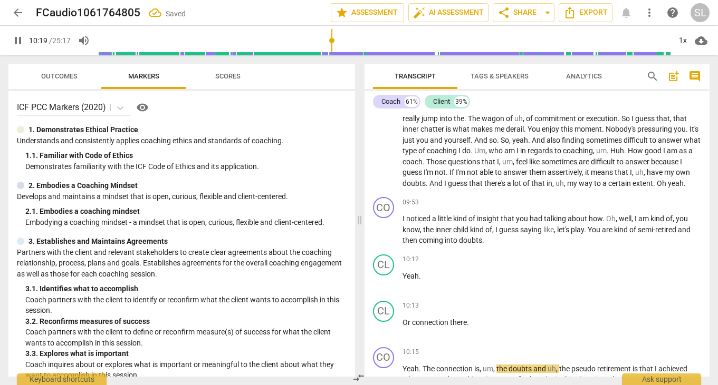
click at [18, 41] on span "pause" at bounding box center [18, 40] width 13 height 13
type input "620"
click at [409, 318] on span "Or" at bounding box center [406, 322] width 9 height 8
click at [411, 318] on span "Or" at bounding box center [406, 322] width 9 height 8
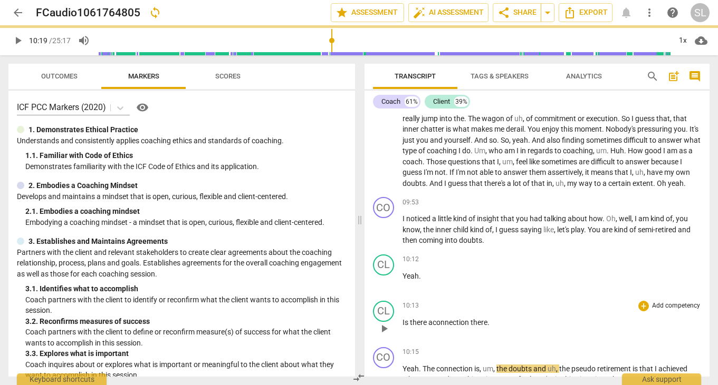
click at [496, 317] on p "Is there a connection there ." at bounding box center [551, 322] width 299 height 11
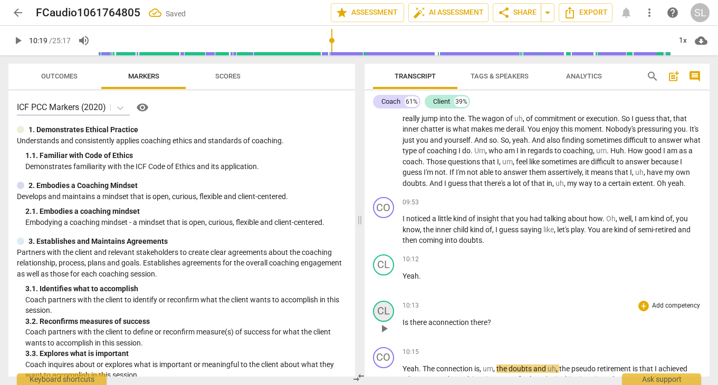
click at [384, 301] on div "CL" at bounding box center [383, 311] width 21 height 21
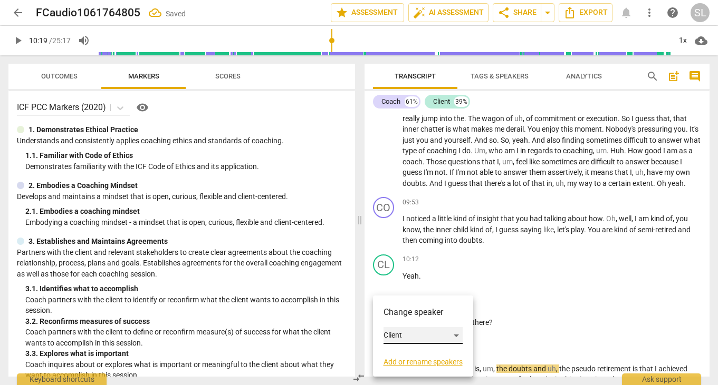
click at [412, 334] on div "Client" at bounding box center [422, 335] width 79 height 17
click at [413, 312] on li "Coach" at bounding box center [423, 316] width 80 height 20
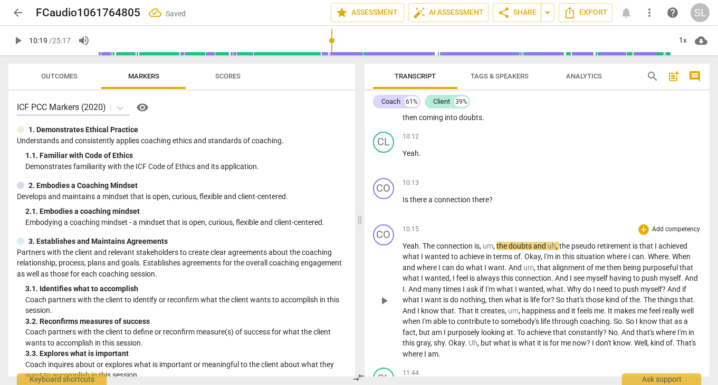
scroll to position [1586, 0]
click at [379, 224] on div "CO" at bounding box center [383, 234] width 21 height 21
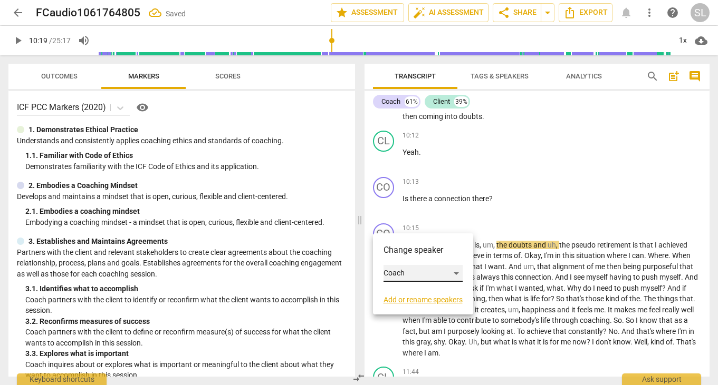
click at [417, 275] on div "Coach" at bounding box center [422, 273] width 79 height 17
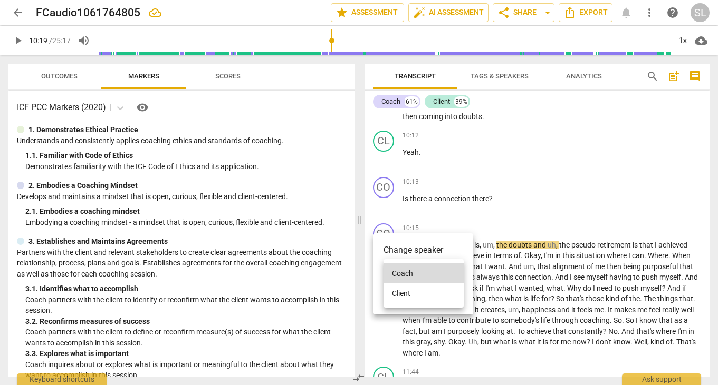
click at [413, 293] on li "Client" at bounding box center [423, 294] width 80 height 20
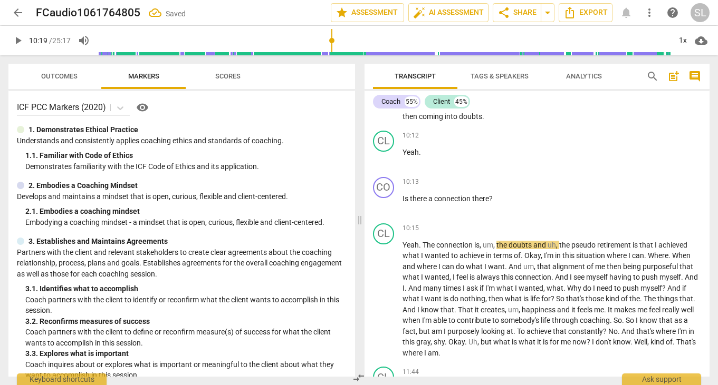
click at [19, 40] on span "play_arrow" at bounding box center [18, 40] width 13 height 13
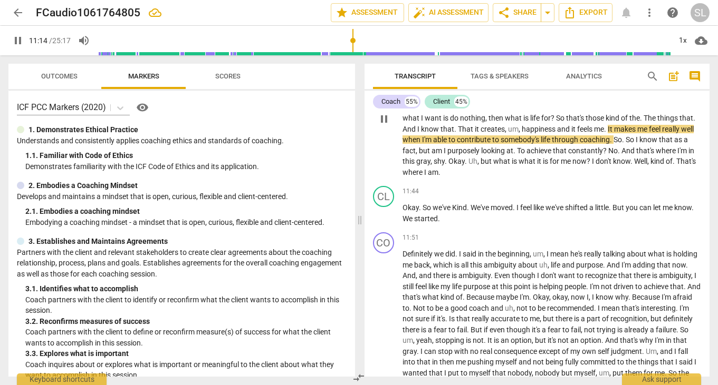
scroll to position [1766, 0]
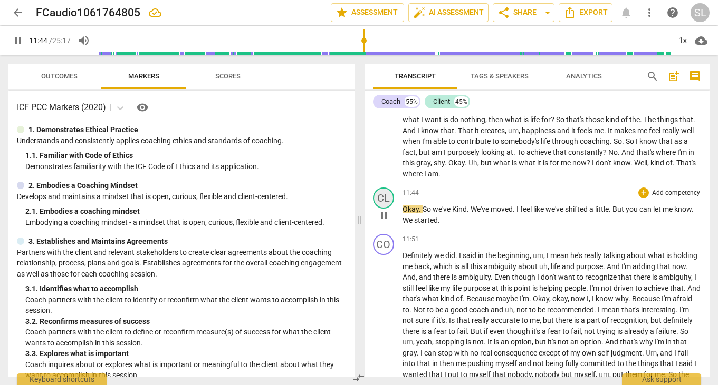
click at [383, 188] on div "CL" at bounding box center [383, 198] width 21 height 21
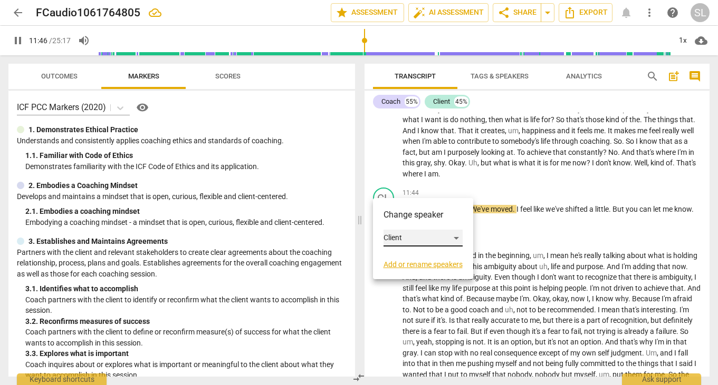
click at [413, 235] on div "Client" at bounding box center [422, 238] width 79 height 17
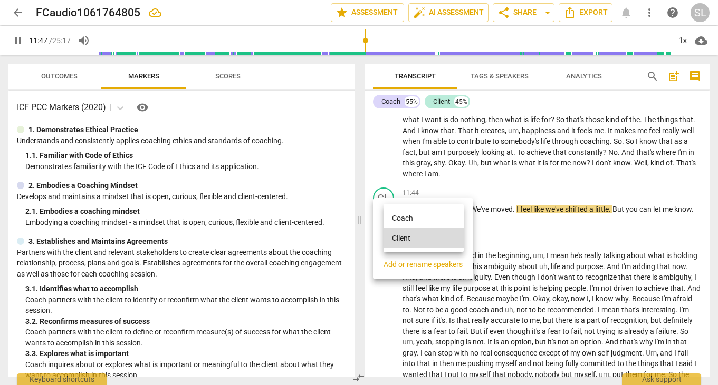
click at [413, 219] on li "Coach" at bounding box center [423, 218] width 80 height 20
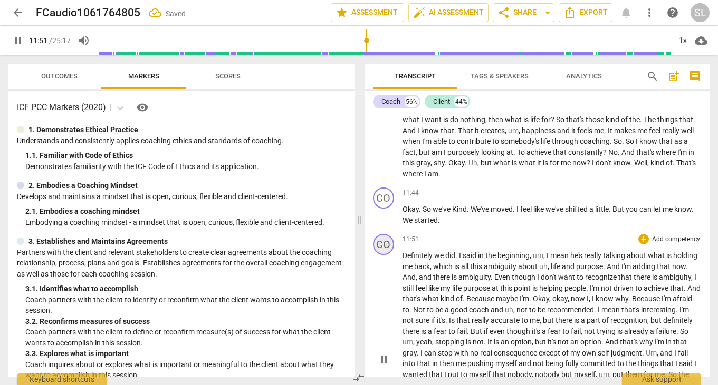
click at [384, 234] on div "CO" at bounding box center [383, 244] width 21 height 21
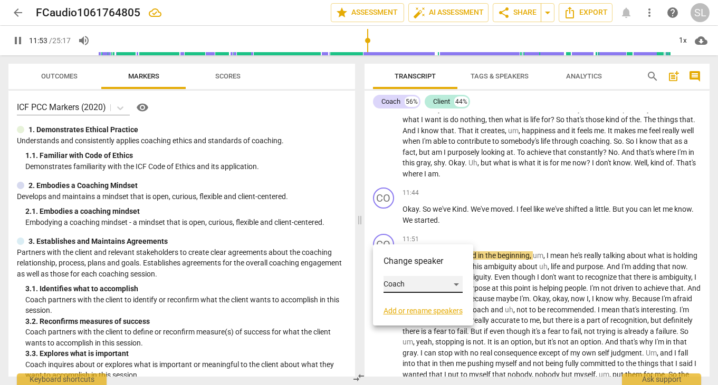
click at [410, 285] on div "Coach" at bounding box center [422, 284] width 79 height 17
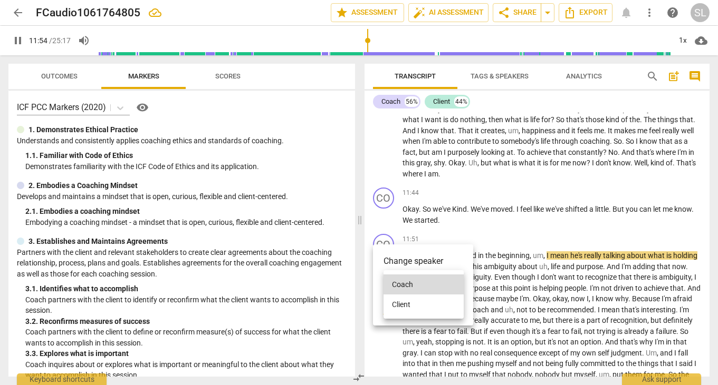
click at [413, 303] on li "Client" at bounding box center [423, 305] width 80 height 20
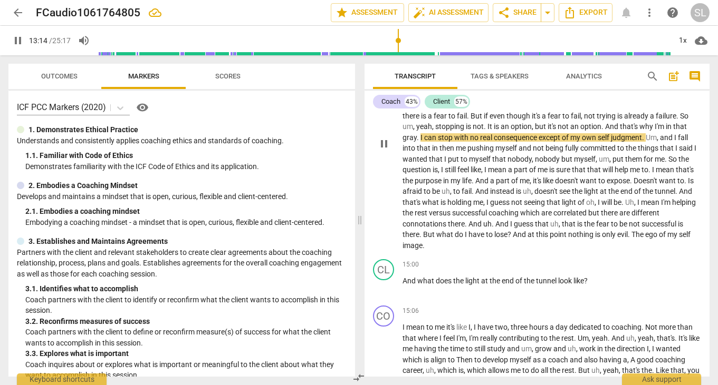
scroll to position [1982, 0]
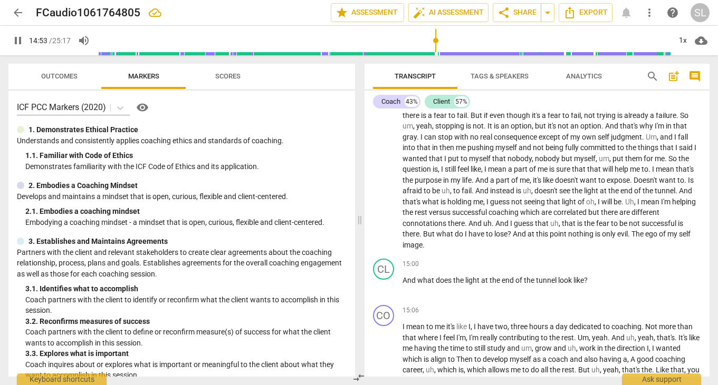
click at [17, 41] on span "pause" at bounding box center [18, 40] width 13 height 13
click at [623, 230] on span "evil" at bounding box center [622, 234] width 11 height 8
click at [628, 230] on span "." at bounding box center [629, 234] width 4 height 8
type input "893"
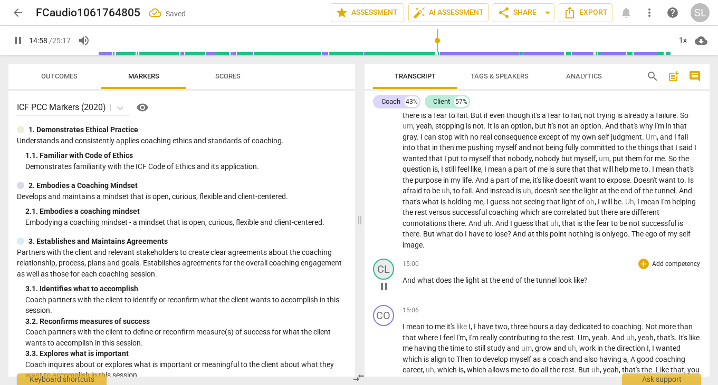
click at [383, 259] on div "CL" at bounding box center [383, 269] width 21 height 21
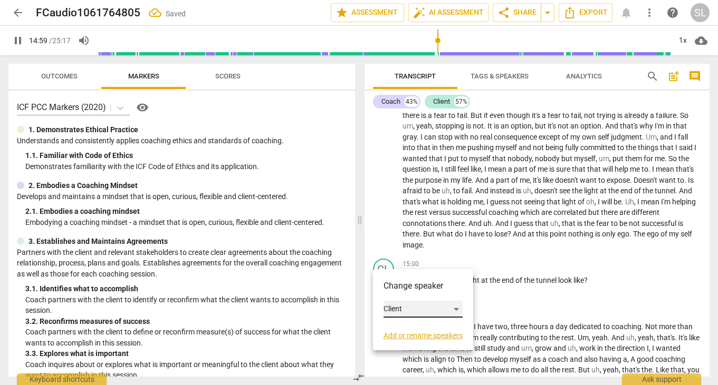
click at [412, 307] on div "Client" at bounding box center [422, 309] width 79 height 17
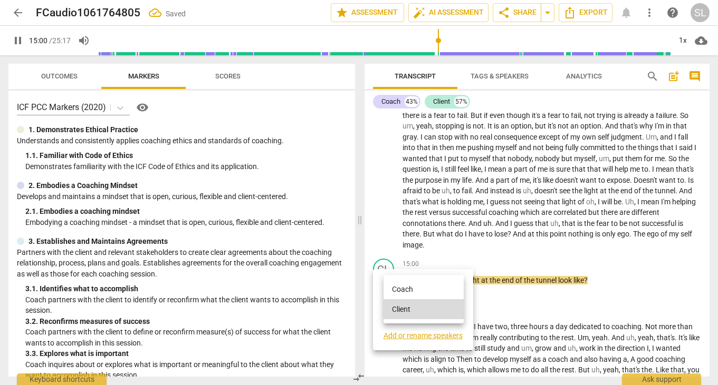
click at [413, 289] on li "Coach" at bounding box center [423, 289] width 80 height 20
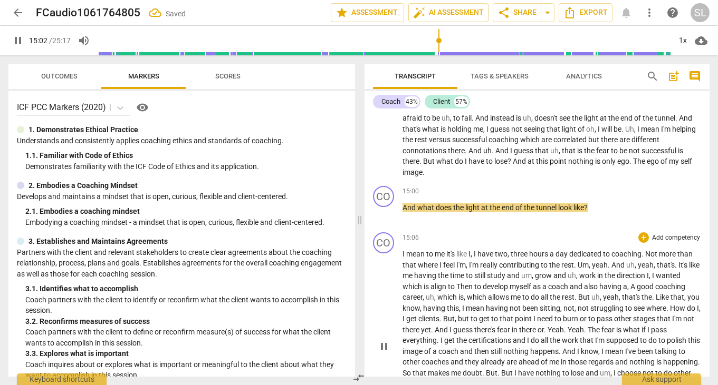
scroll to position [2068, 0]
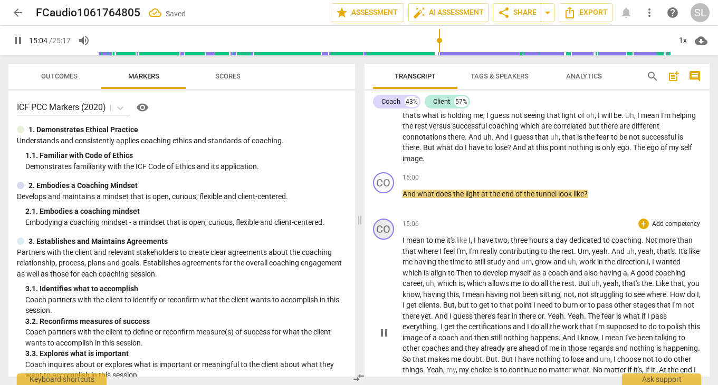
click at [384, 219] on div "CO" at bounding box center [383, 229] width 21 height 21
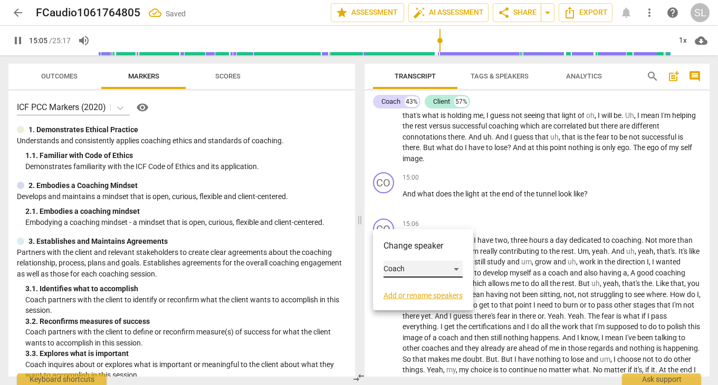
click at [427, 268] on div "Coach" at bounding box center [422, 269] width 79 height 17
click at [430, 291] on li "Client" at bounding box center [423, 289] width 80 height 20
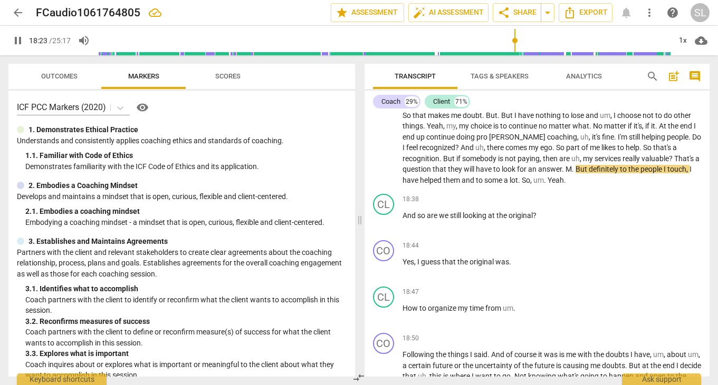
scroll to position [2314, 0]
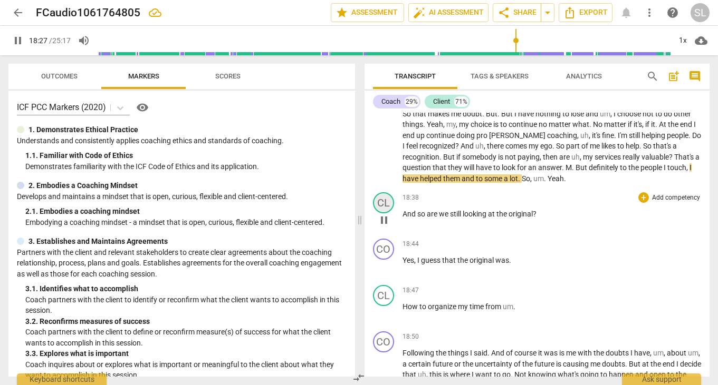
click at [382, 192] on div "CL" at bounding box center [383, 202] width 21 height 21
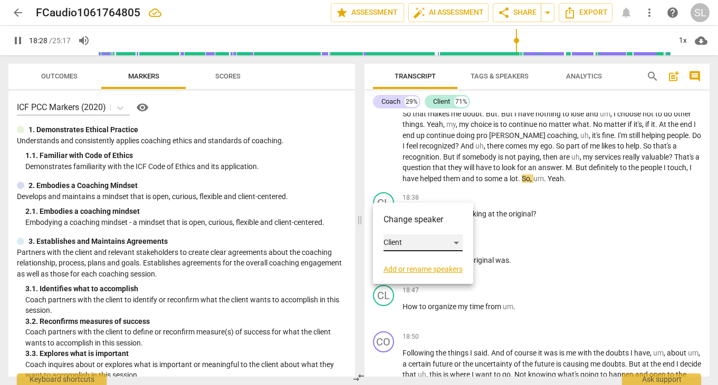
click at [420, 244] on div "Client" at bounding box center [422, 243] width 79 height 17
click at [410, 222] on li "Coach" at bounding box center [423, 223] width 80 height 20
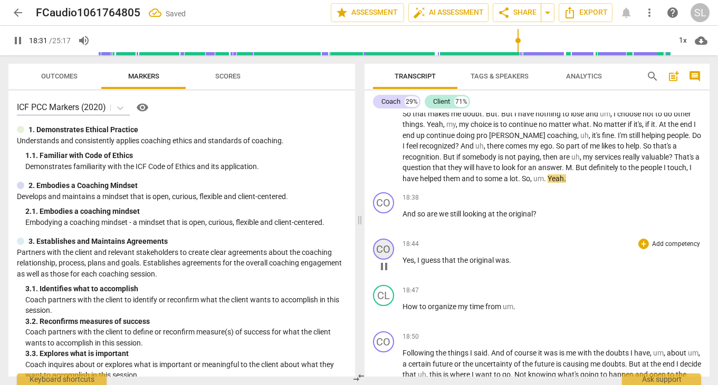
click at [383, 243] on div "CO" at bounding box center [383, 249] width 21 height 21
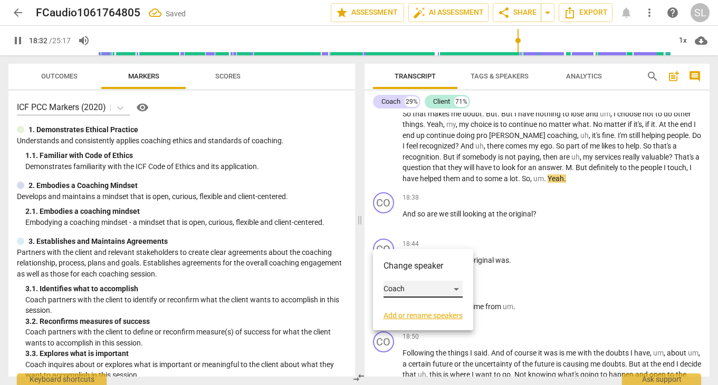
click at [417, 285] on div "Coach" at bounding box center [422, 289] width 79 height 17
click at [415, 307] on li "Client" at bounding box center [423, 309] width 80 height 20
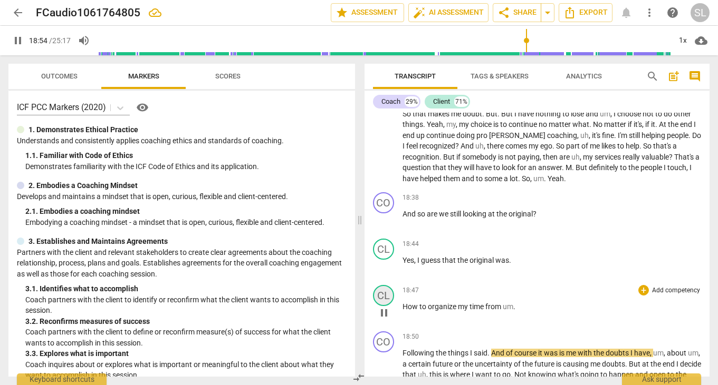
click at [382, 285] on div "CL" at bounding box center [383, 295] width 21 height 21
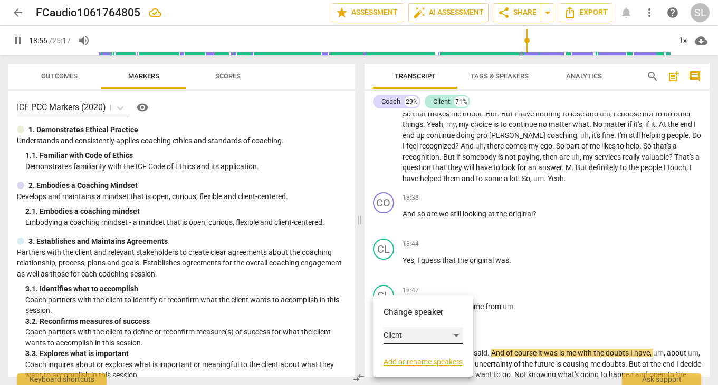
click at [406, 333] on div "Client" at bounding box center [422, 335] width 79 height 17
click at [416, 316] on li "Coach" at bounding box center [423, 316] width 80 height 20
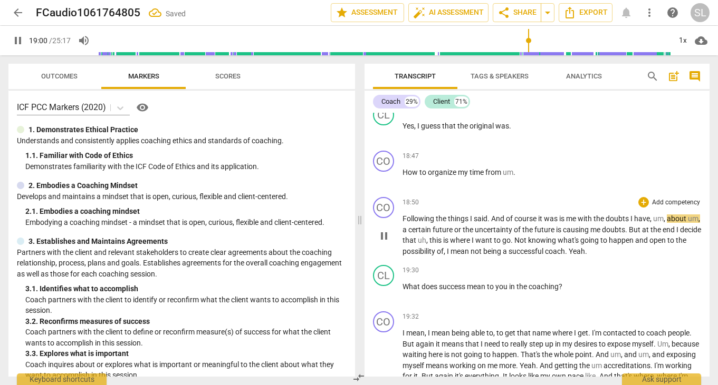
scroll to position [2449, 0]
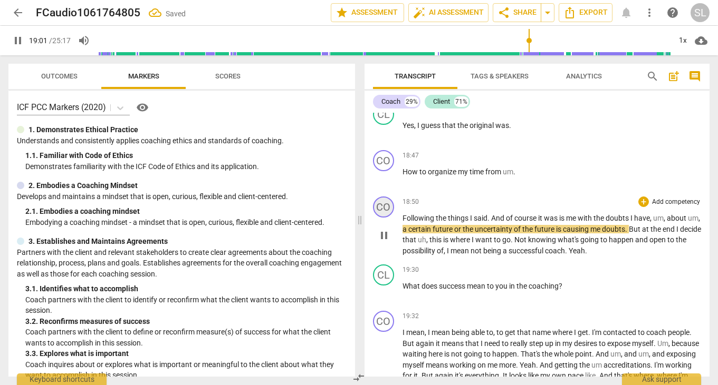
click at [385, 197] on div "CO" at bounding box center [383, 207] width 21 height 21
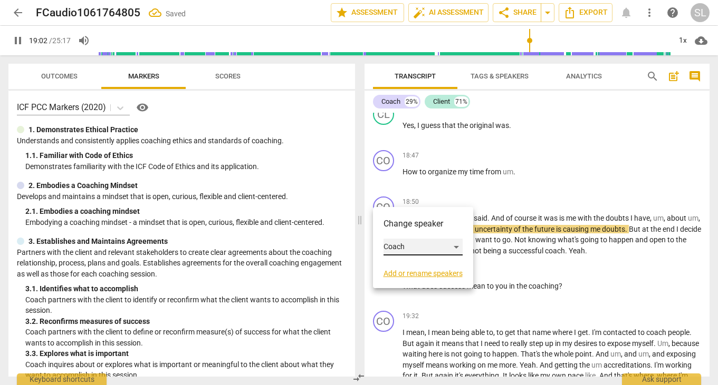
click at [421, 246] on div "Coach" at bounding box center [422, 247] width 79 height 17
click at [425, 265] on li "Client" at bounding box center [423, 267] width 80 height 20
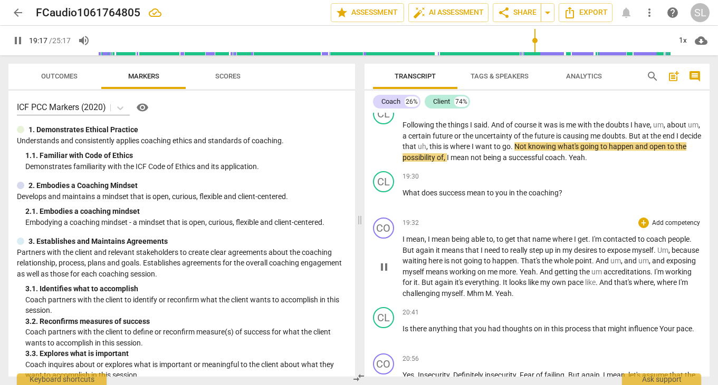
scroll to position [2546, 0]
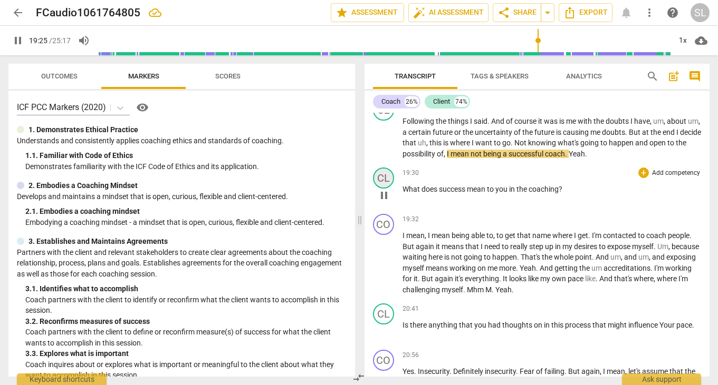
click at [386, 168] on div "CL" at bounding box center [383, 178] width 21 height 21
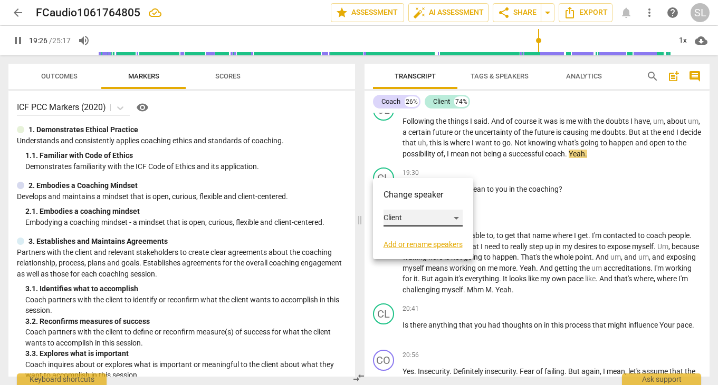
click at [408, 218] on div "Client" at bounding box center [422, 218] width 79 height 17
click at [409, 196] on li "Coach" at bounding box center [423, 198] width 80 height 20
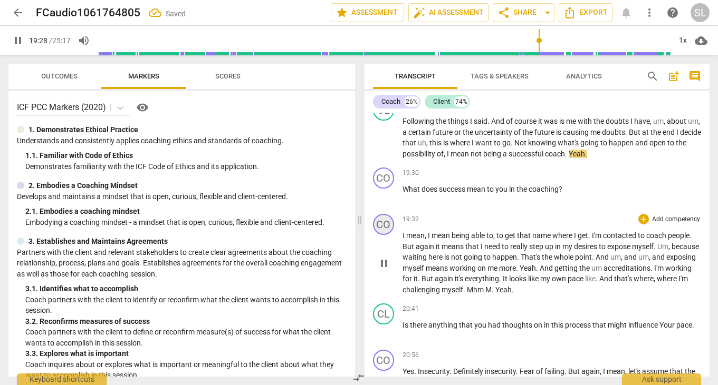
click at [384, 214] on div "CO" at bounding box center [383, 224] width 21 height 21
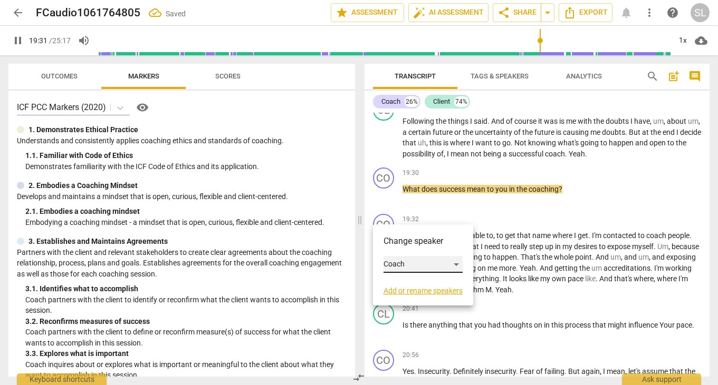
click at [405, 264] on div "Coach" at bounding box center [422, 264] width 79 height 17
click at [411, 286] on li "Client" at bounding box center [423, 285] width 80 height 20
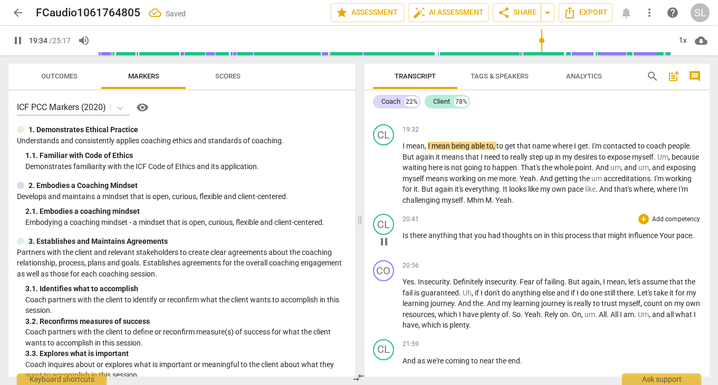
scroll to position [2644, 0]
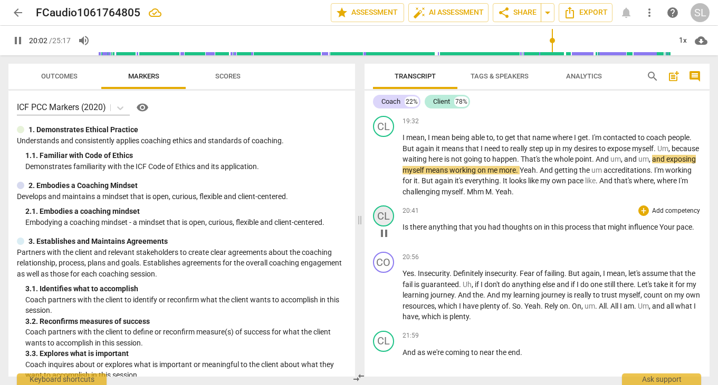
click at [383, 206] on div "CL" at bounding box center [383, 216] width 21 height 21
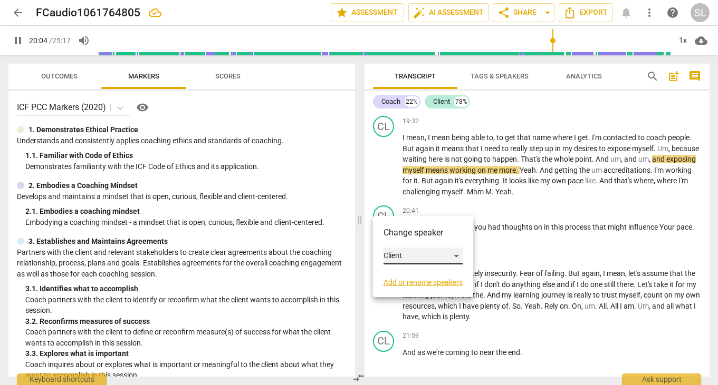
click at [413, 254] on div "Client" at bounding box center [422, 256] width 79 height 17
click at [409, 236] on li "Coach" at bounding box center [423, 236] width 80 height 20
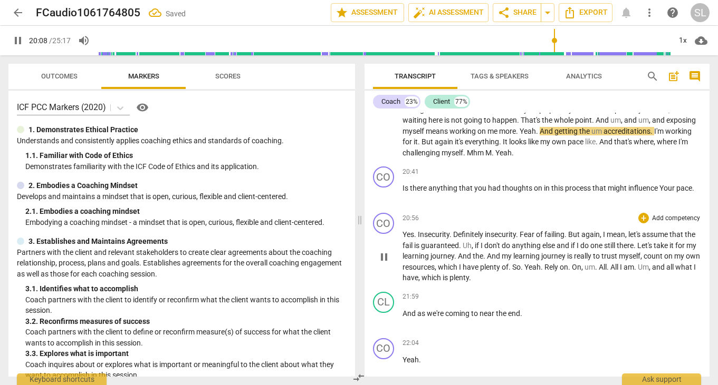
scroll to position [2682, 0]
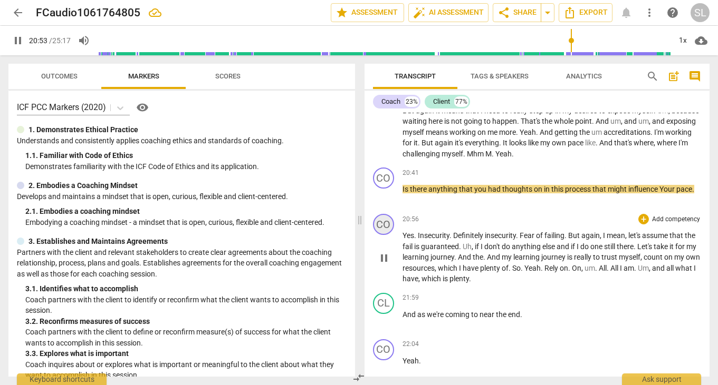
click at [386, 214] on div "CO" at bounding box center [383, 224] width 21 height 21
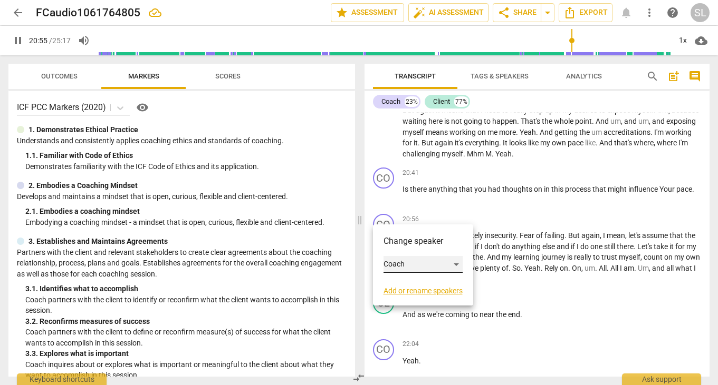
click at [415, 262] on div "Coach" at bounding box center [422, 264] width 79 height 17
click at [416, 283] on li "Client" at bounding box center [423, 285] width 80 height 20
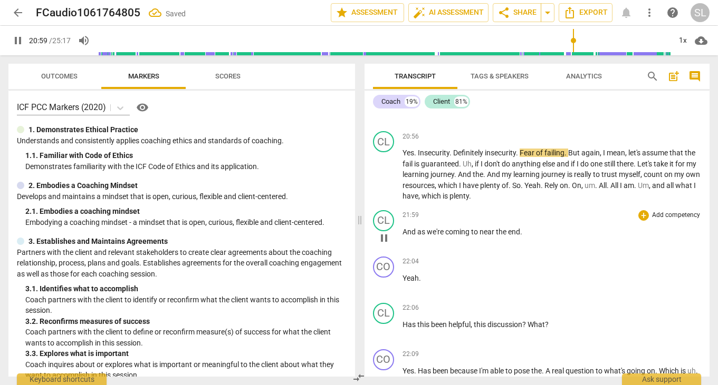
scroll to position [2770, 0]
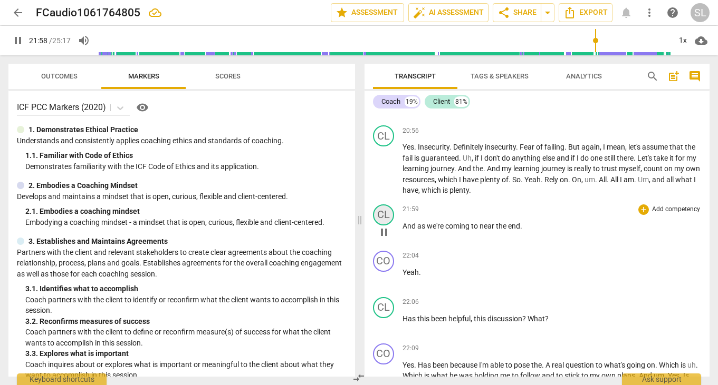
click at [382, 205] on div "CL" at bounding box center [383, 215] width 21 height 21
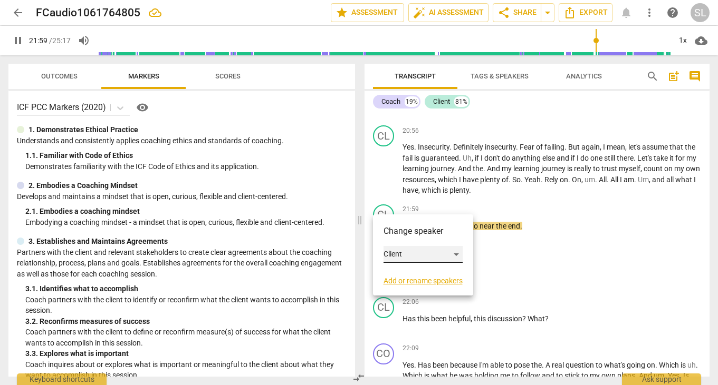
click at [407, 255] on div "Client" at bounding box center [422, 254] width 79 height 17
click at [404, 233] on li "Coach" at bounding box center [423, 235] width 80 height 20
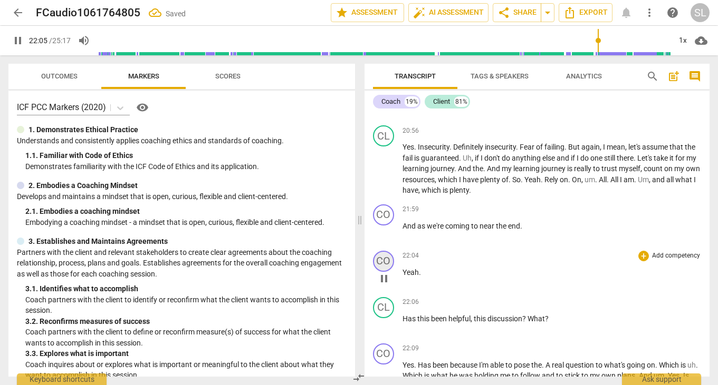
click at [384, 251] on div "CO" at bounding box center [383, 261] width 21 height 21
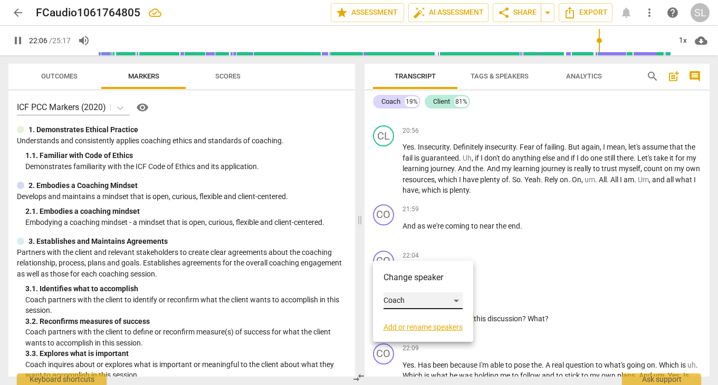
click at [412, 297] on div "Coach" at bounding box center [422, 301] width 79 height 17
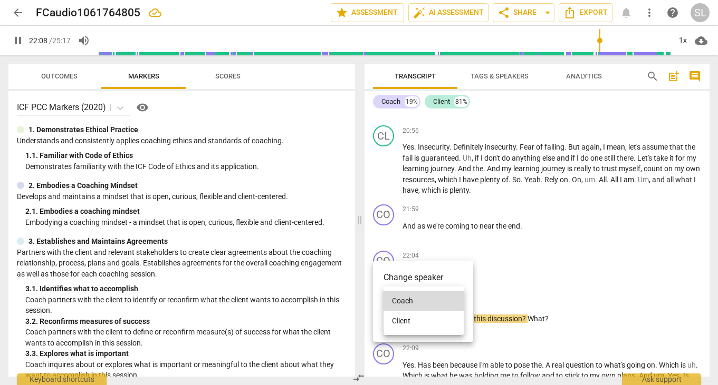
click at [413, 321] on li "Client" at bounding box center [423, 321] width 80 height 20
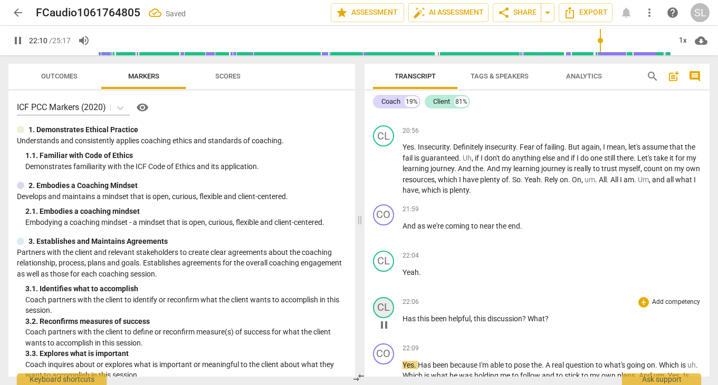
click at [380, 297] on div "CL" at bounding box center [383, 307] width 21 height 21
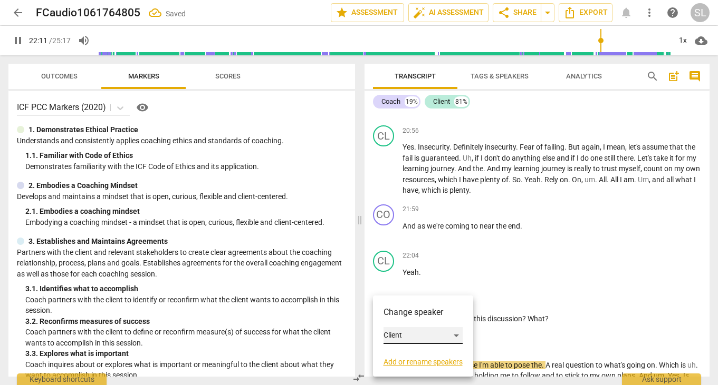
click at [415, 335] on div "Client" at bounding box center [422, 335] width 79 height 17
click at [414, 315] on li "Coach" at bounding box center [423, 316] width 80 height 20
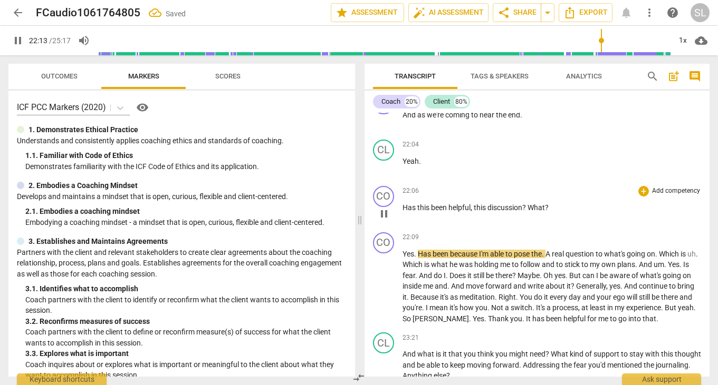
scroll to position [2883, 0]
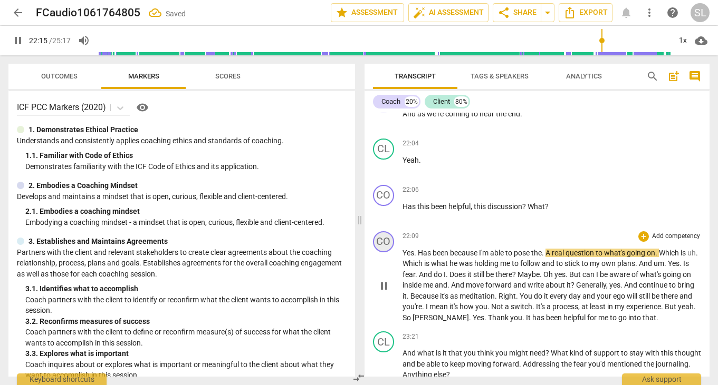
click at [386, 231] on div "CO" at bounding box center [383, 241] width 21 height 21
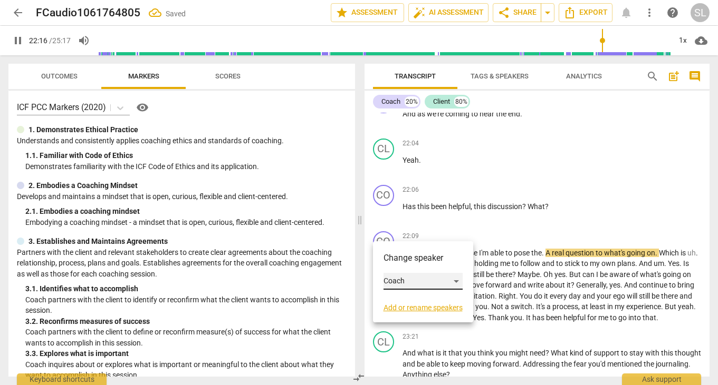
click at [415, 280] on div "Coach" at bounding box center [422, 281] width 79 height 17
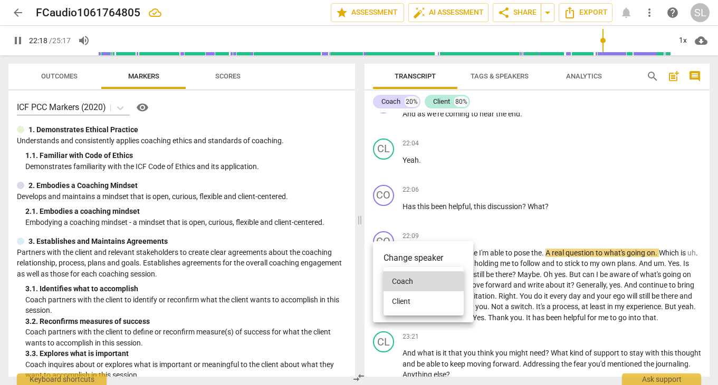
click at [416, 298] on li "Client" at bounding box center [423, 302] width 80 height 20
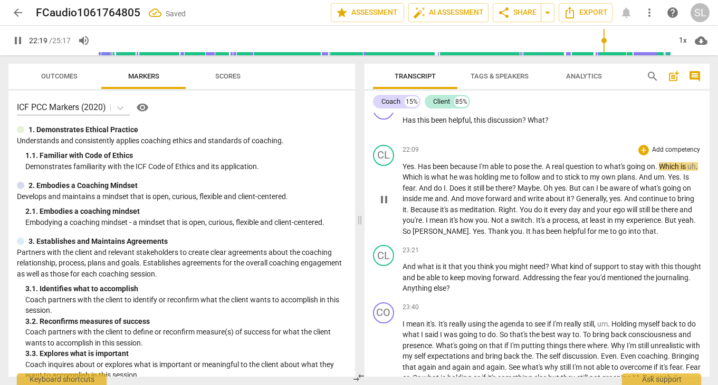
scroll to position [2971, 0]
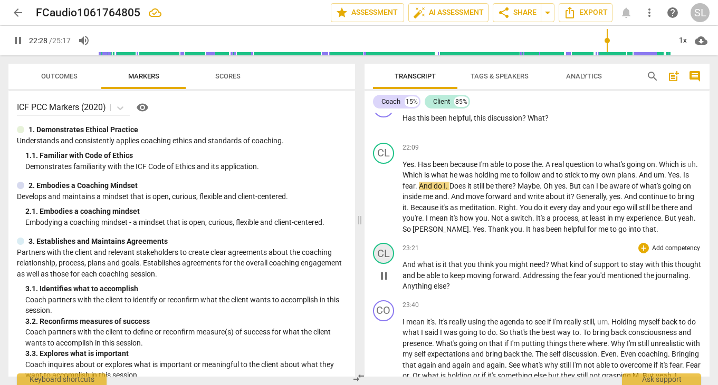
click at [384, 243] on div "CL" at bounding box center [383, 253] width 21 height 21
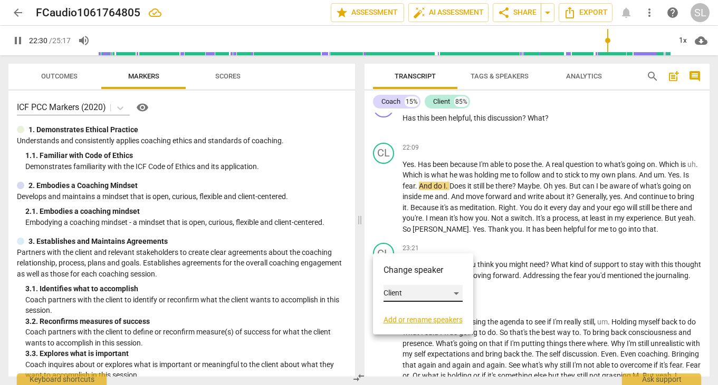
click at [410, 293] on div "Client" at bounding box center [422, 293] width 79 height 17
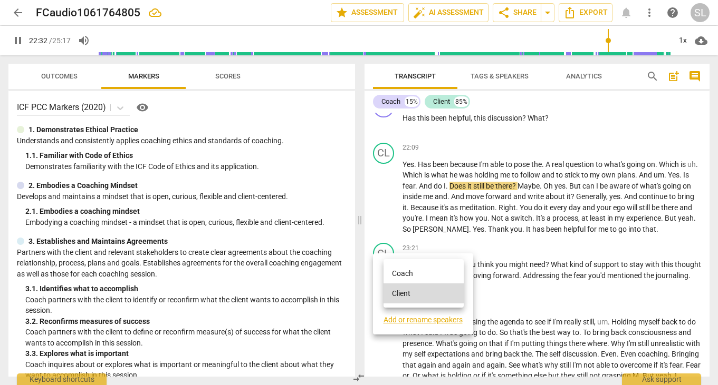
click at [406, 273] on li "Coach" at bounding box center [423, 274] width 80 height 20
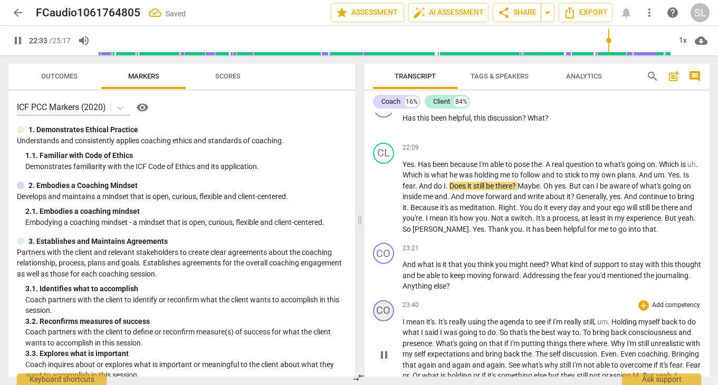
click at [388, 302] on div "CO" at bounding box center [383, 311] width 21 height 21
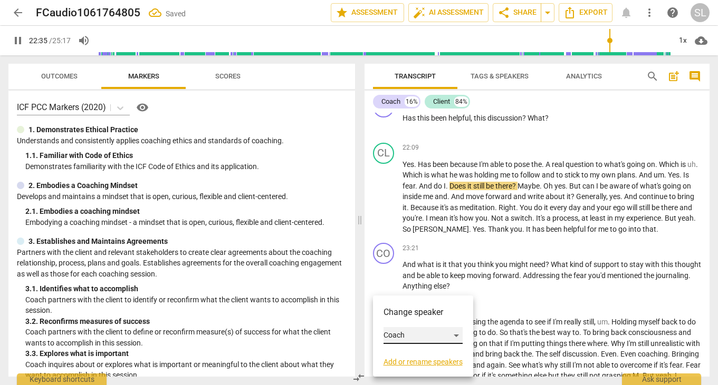
click at [412, 332] on div "Coach" at bounding box center [422, 335] width 79 height 17
click at [415, 354] on li "Client" at bounding box center [423, 356] width 80 height 20
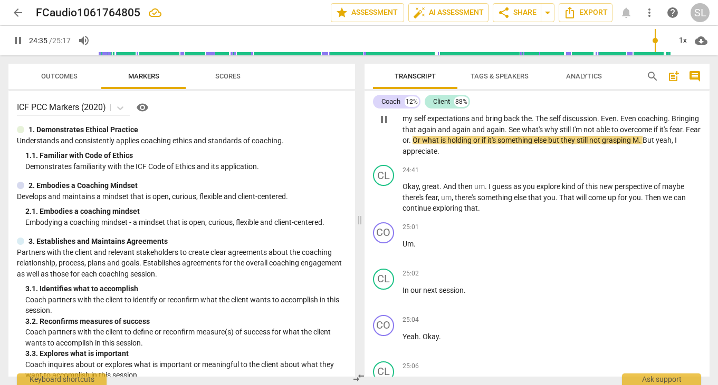
scroll to position [3210, 0]
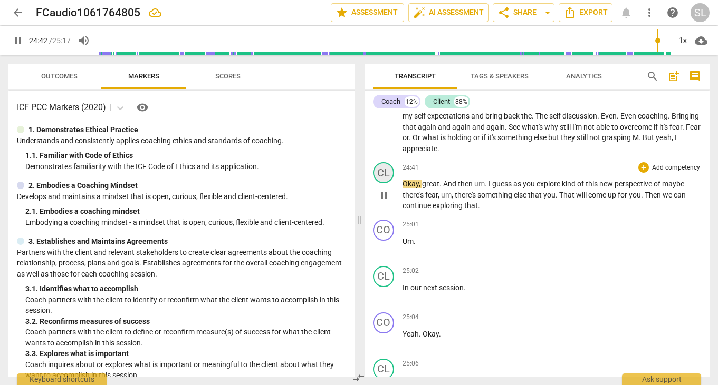
click at [383, 162] on div "CL" at bounding box center [383, 172] width 21 height 21
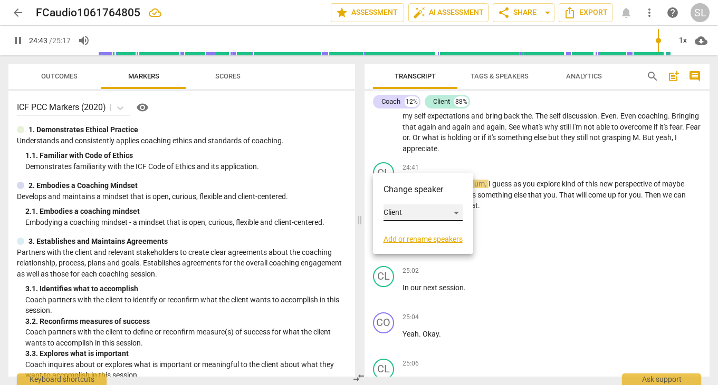
click at [409, 211] on div "Client" at bounding box center [422, 213] width 79 height 17
click at [410, 192] on li "Coach" at bounding box center [423, 193] width 80 height 20
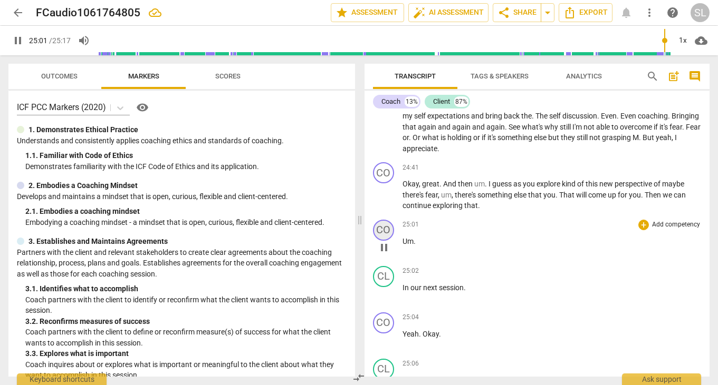
click at [383, 220] on div "CO" at bounding box center [383, 230] width 21 height 21
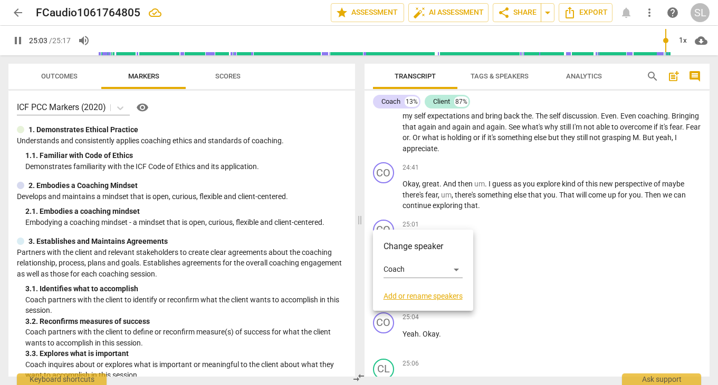
click at [383, 217] on div at bounding box center [359, 192] width 718 height 385
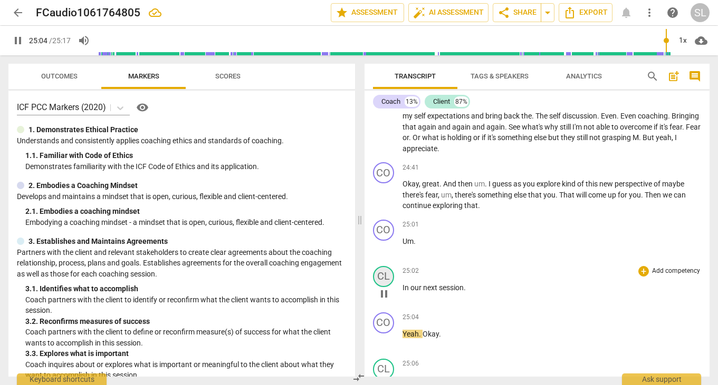
click at [386, 266] on div "CL" at bounding box center [383, 276] width 21 height 21
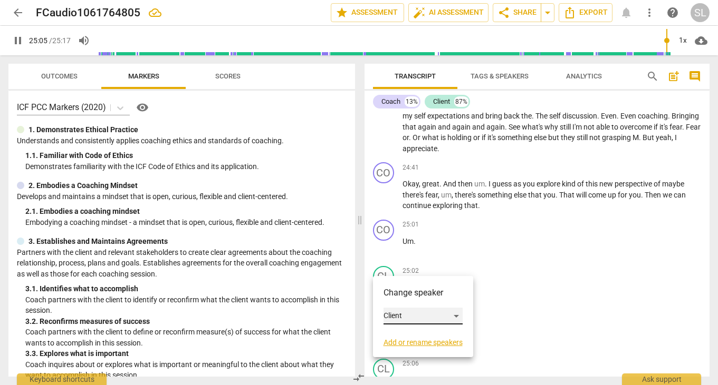
click at [420, 314] on div "Client" at bounding box center [422, 316] width 79 height 17
click at [412, 295] on li "Coach" at bounding box center [423, 296] width 80 height 20
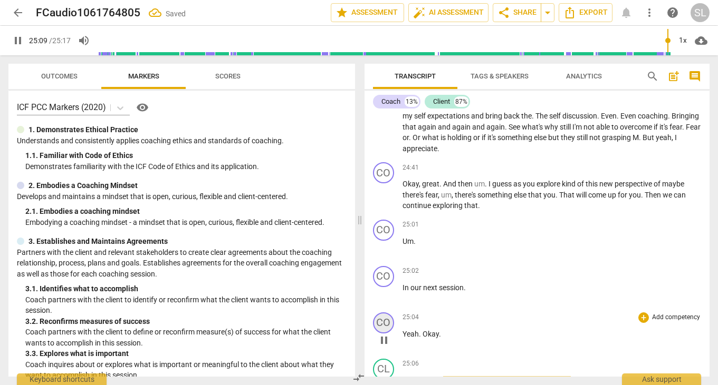
click at [386, 313] on div "CO" at bounding box center [383, 323] width 21 height 21
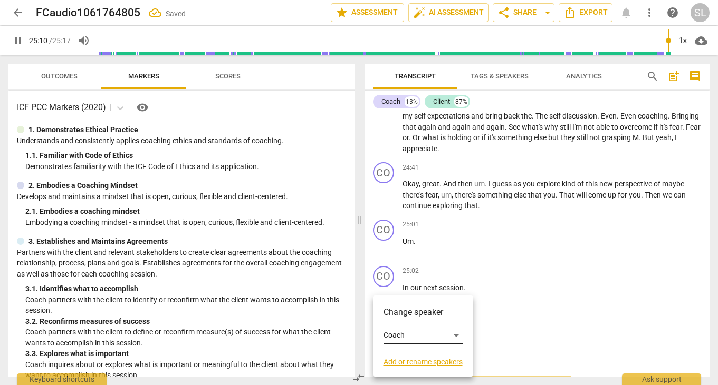
scroll to position [3355, 0]
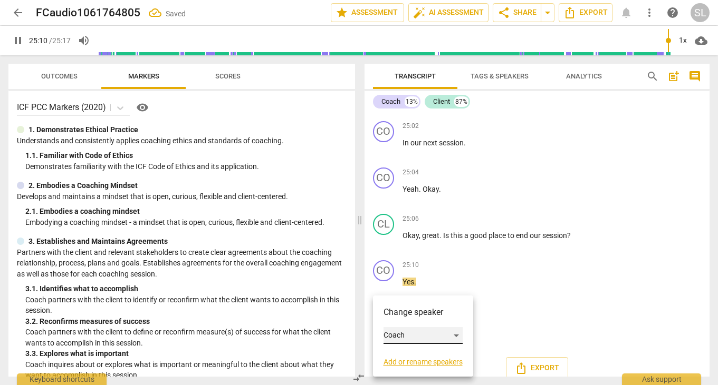
click at [405, 333] on div "Coach" at bounding box center [422, 335] width 79 height 17
click at [407, 352] on li "Client" at bounding box center [423, 356] width 80 height 20
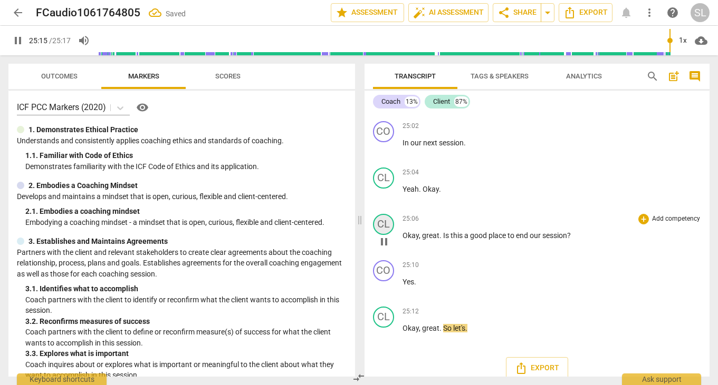
click at [382, 214] on div "CL" at bounding box center [383, 224] width 21 height 21
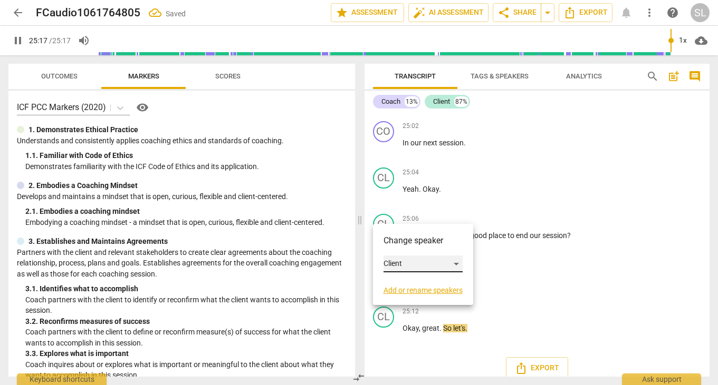
click at [409, 260] on div "Client" at bounding box center [422, 264] width 79 height 17
click at [407, 243] on li "Coach" at bounding box center [423, 244] width 80 height 20
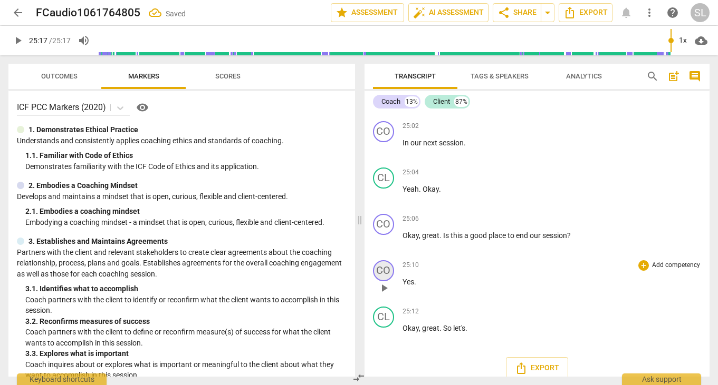
click at [383, 260] on div "CO" at bounding box center [383, 270] width 21 height 21
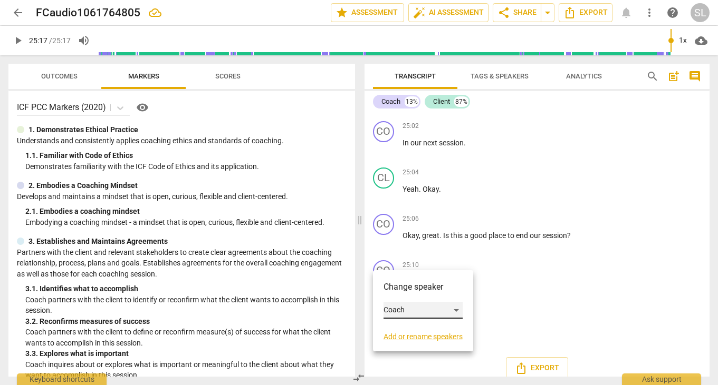
click at [411, 308] on div "Coach" at bounding box center [422, 310] width 79 height 17
click at [411, 330] on li "Client" at bounding box center [423, 331] width 80 height 20
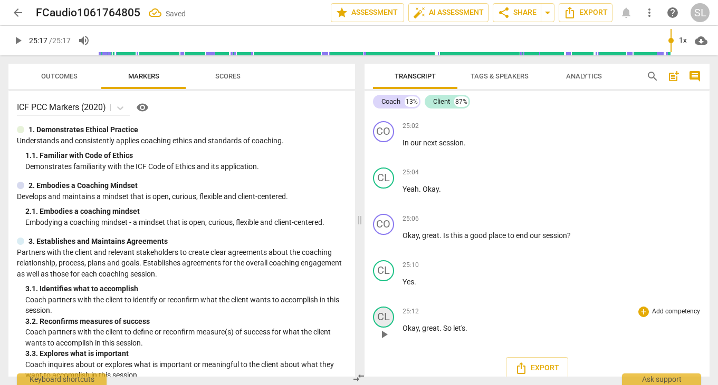
click at [382, 307] on div "CL" at bounding box center [383, 317] width 21 height 21
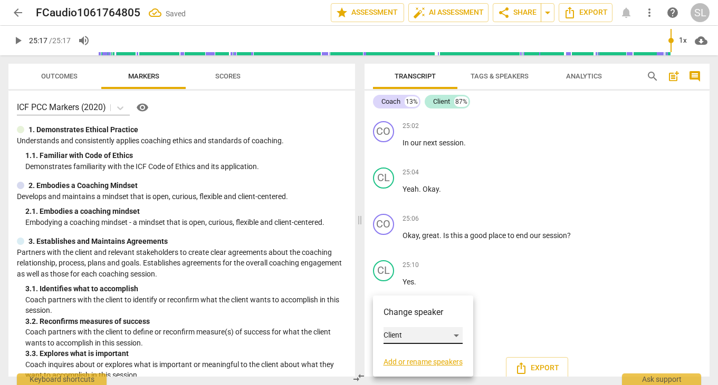
click at [408, 338] on div "Client" at bounding box center [422, 335] width 79 height 17
click at [405, 312] on li "Coach" at bounding box center [423, 316] width 80 height 20
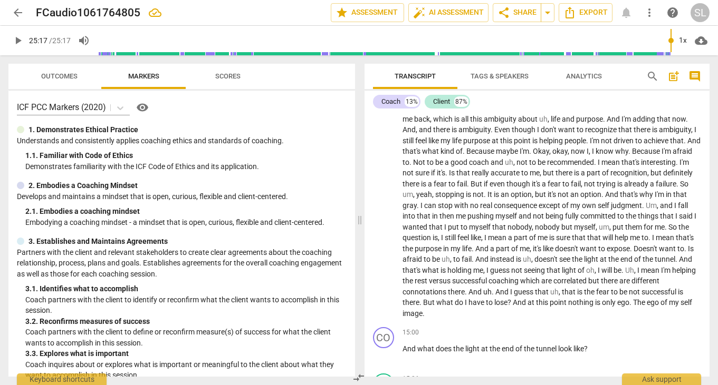
scroll to position [1906, 0]
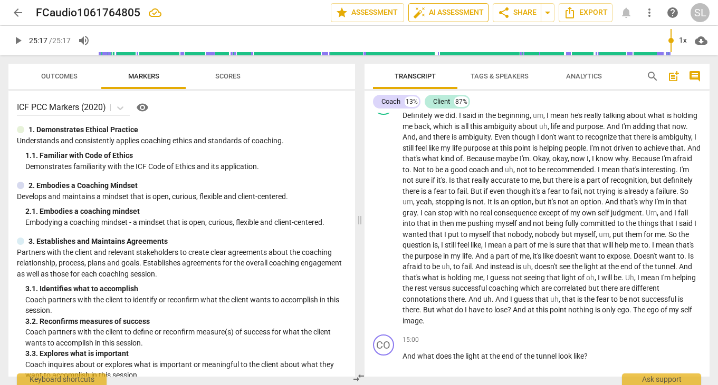
click at [454, 12] on span "auto_fix_high AI Assessment" at bounding box center [448, 12] width 71 height 13
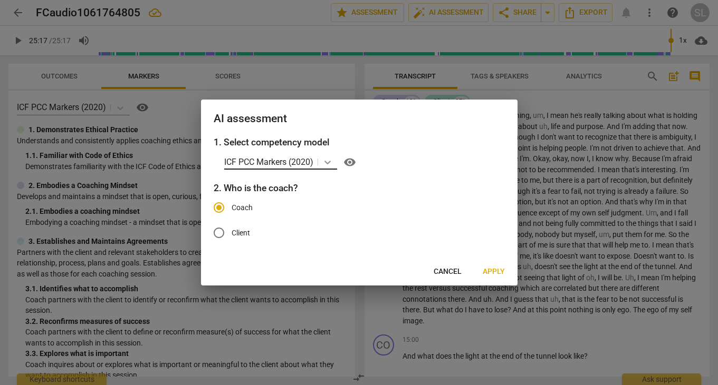
click at [328, 161] on icon at bounding box center [327, 162] width 11 height 11
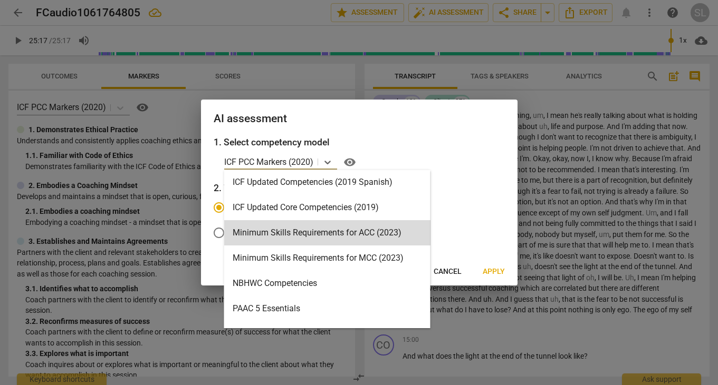
scroll to position [181, 0]
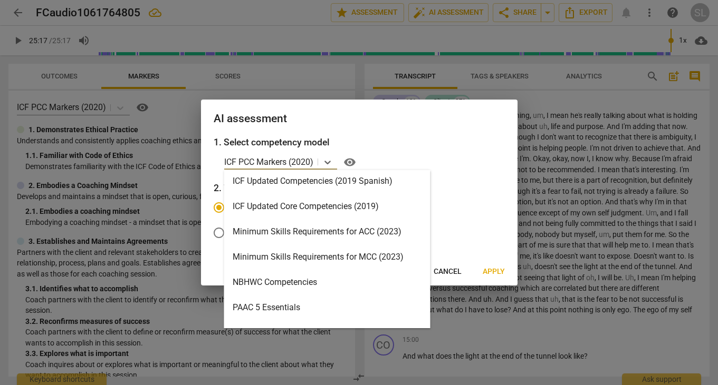
click at [335, 228] on div "Minimum Skills Requirements for ACC (2023)" at bounding box center [327, 231] width 206 height 25
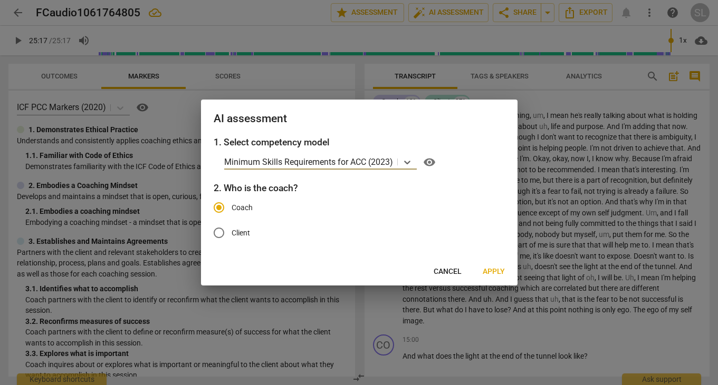
click at [492, 271] on span "Apply" at bounding box center [493, 272] width 22 height 11
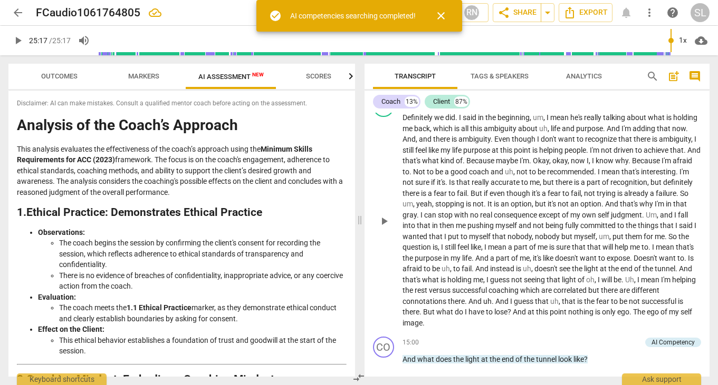
type input "1517"
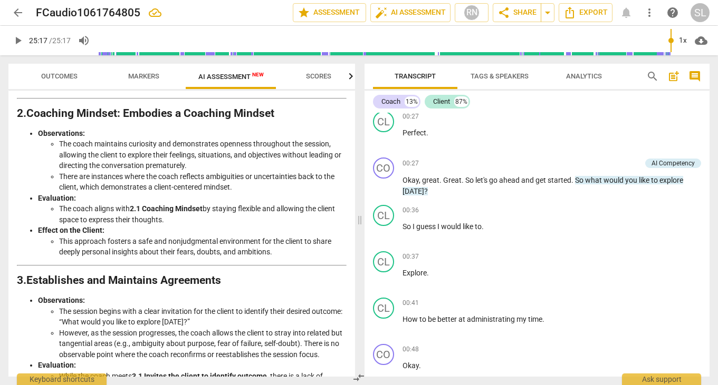
scroll to position [198, 0]
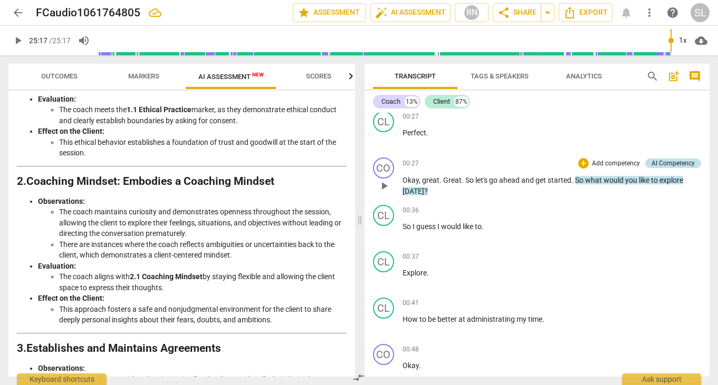
click at [671, 163] on div "AI Competency" at bounding box center [672, 163] width 43 height 9
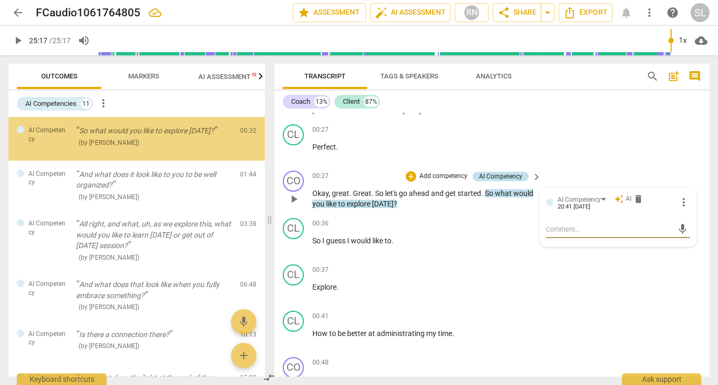
scroll to position [204, 0]
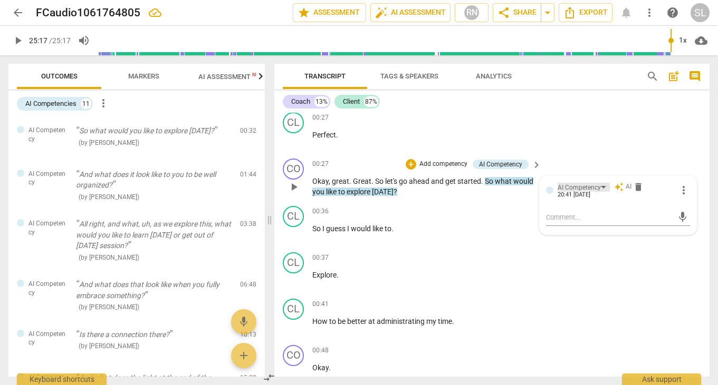
click at [603, 186] on div "AI Competency" at bounding box center [583, 187] width 52 height 9
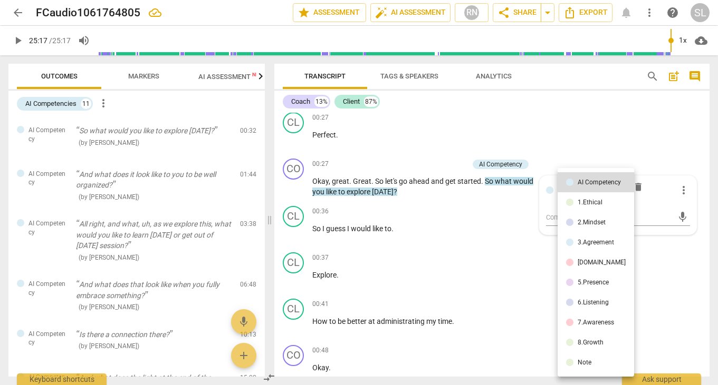
click at [599, 128] on div at bounding box center [359, 192] width 718 height 385
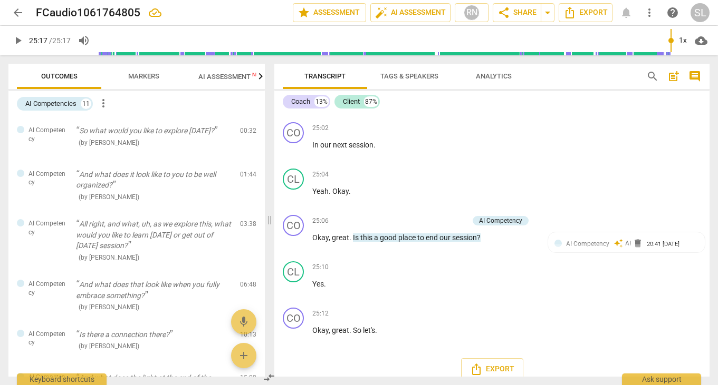
scroll to position [3879, 0]
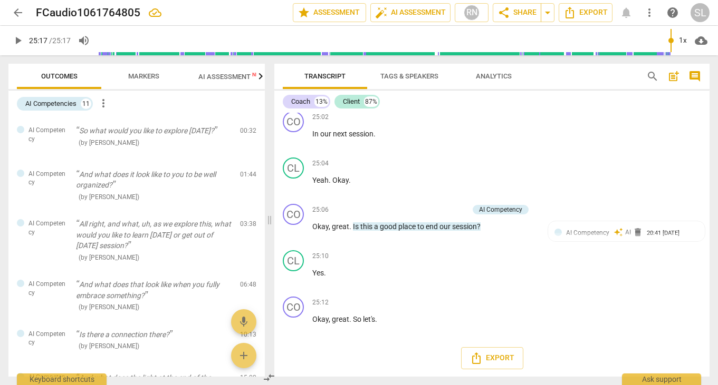
click at [104, 104] on span "more_vert" at bounding box center [103, 103] width 13 height 13
click at [104, 104] on li "Uncheck all" at bounding box center [128, 103] width 60 height 25
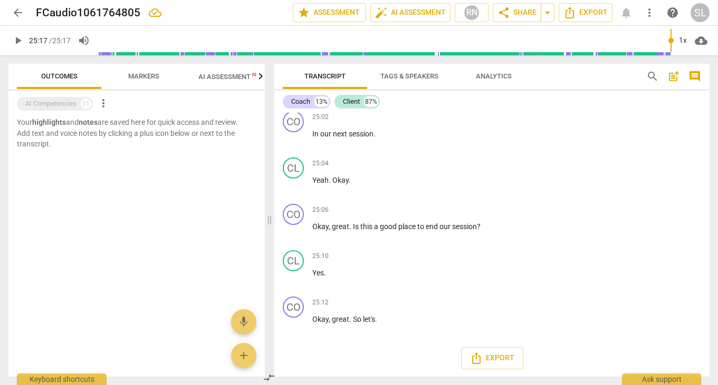
click at [104, 104] on span "more_vert" at bounding box center [103, 103] width 13 height 13
click at [109, 164] on div at bounding box center [359, 192] width 718 height 385
click at [47, 104] on div "AI Competencies" at bounding box center [50, 104] width 51 height 11
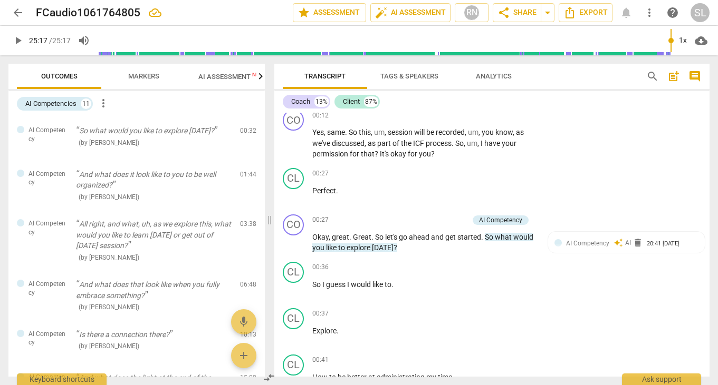
scroll to position [0, 0]
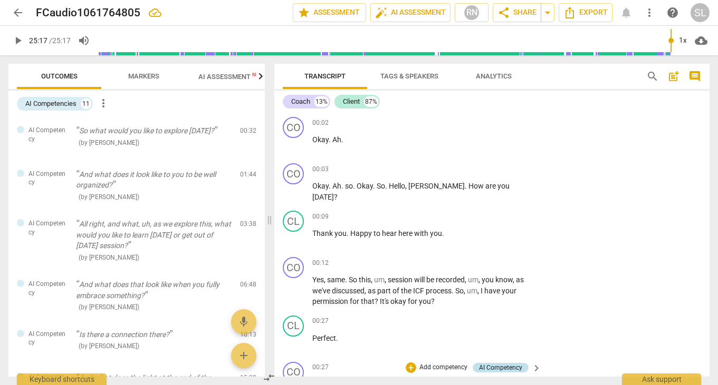
click at [515, 365] on div "AI Competency" at bounding box center [500, 367] width 43 height 9
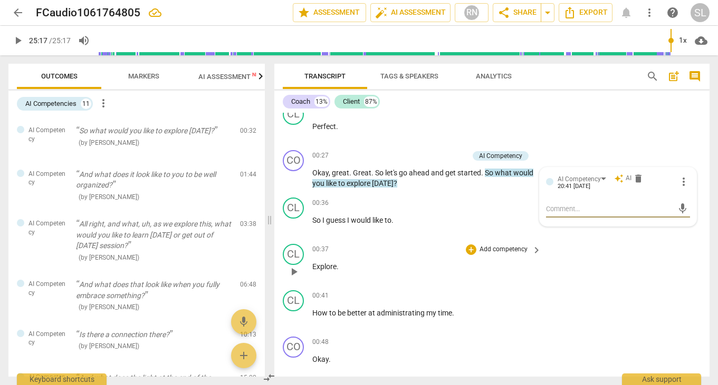
scroll to position [212, 0]
click at [683, 180] on span "more_vert" at bounding box center [683, 181] width 13 height 13
click at [683, 180] on li "Edit" at bounding box center [690, 180] width 36 height 20
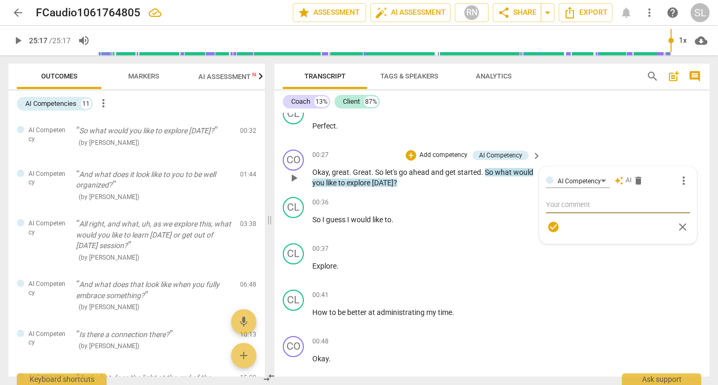
click at [682, 224] on span "close" at bounding box center [682, 227] width 13 height 13
click at [522, 266] on p "Explore ." at bounding box center [424, 266] width 224 height 11
